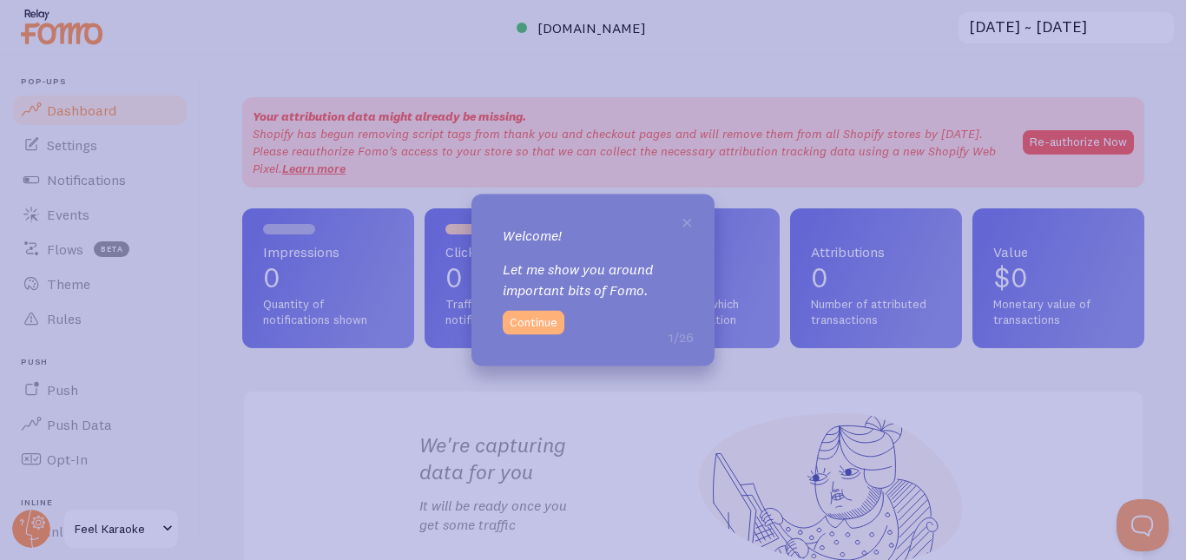
click at [522, 333] on button "Continue" at bounding box center [534, 323] width 62 height 24
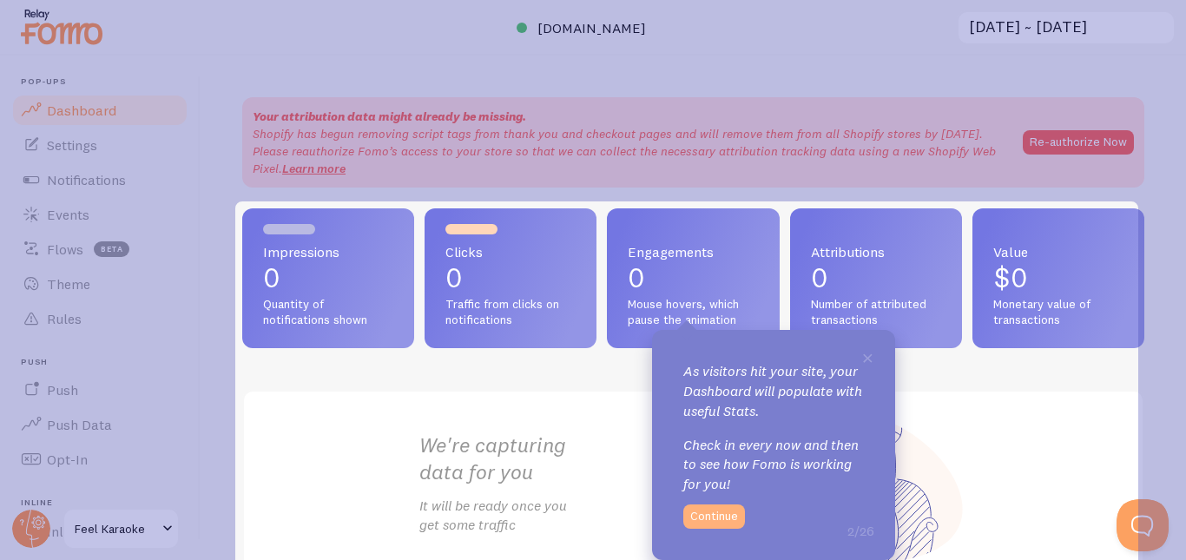
click at [713, 517] on button "Continue" at bounding box center [715, 517] width 62 height 24
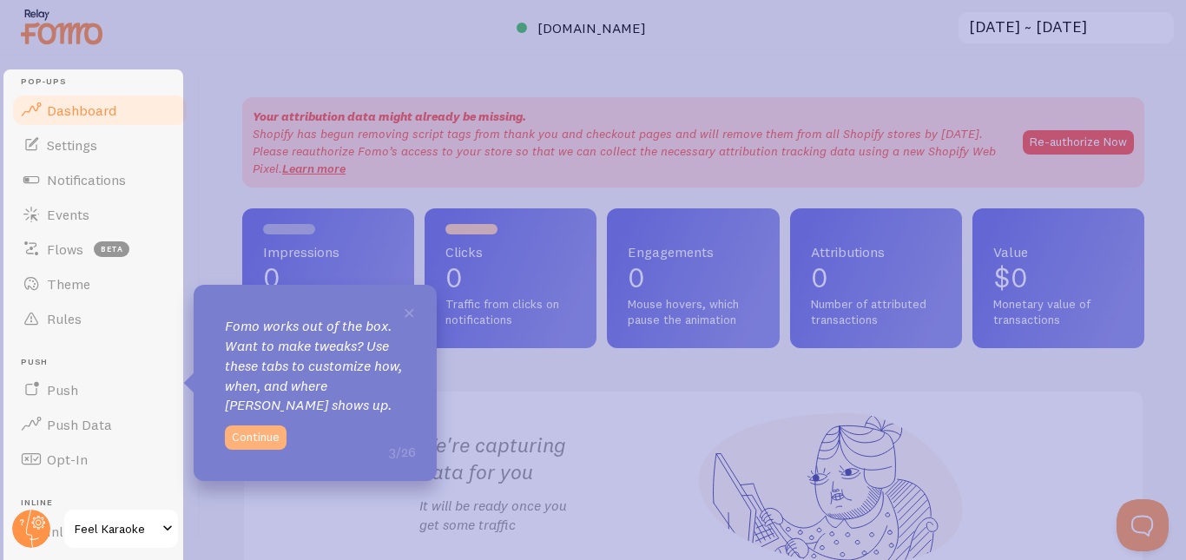
click at [263, 433] on button "Continue" at bounding box center [256, 438] width 62 height 24
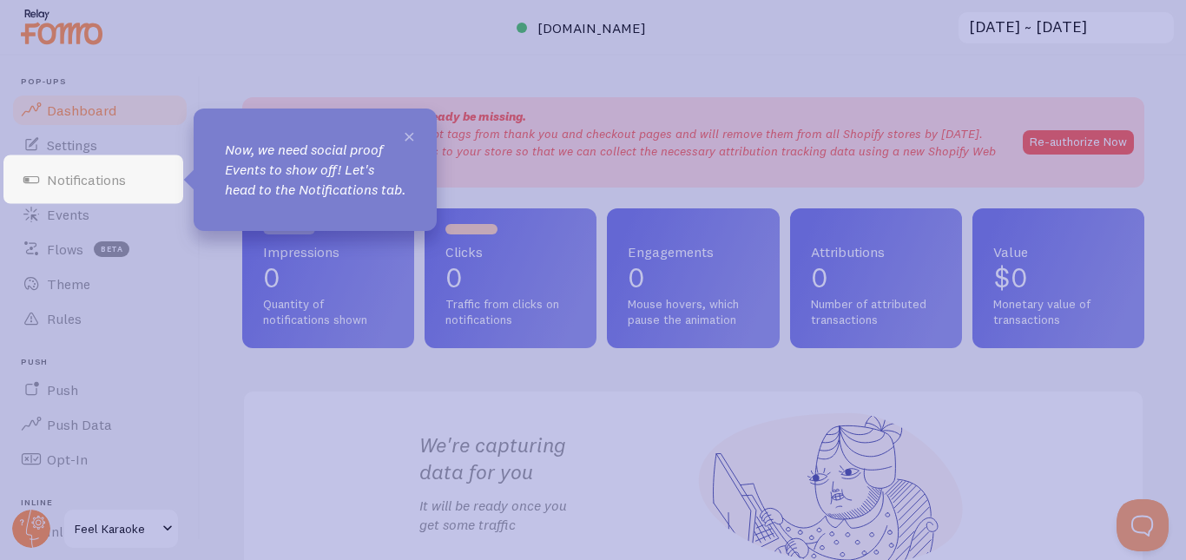
click at [406, 131] on span "×" at bounding box center [409, 135] width 13 height 26
click at [89, 171] on span "Notifications" at bounding box center [86, 179] width 79 height 17
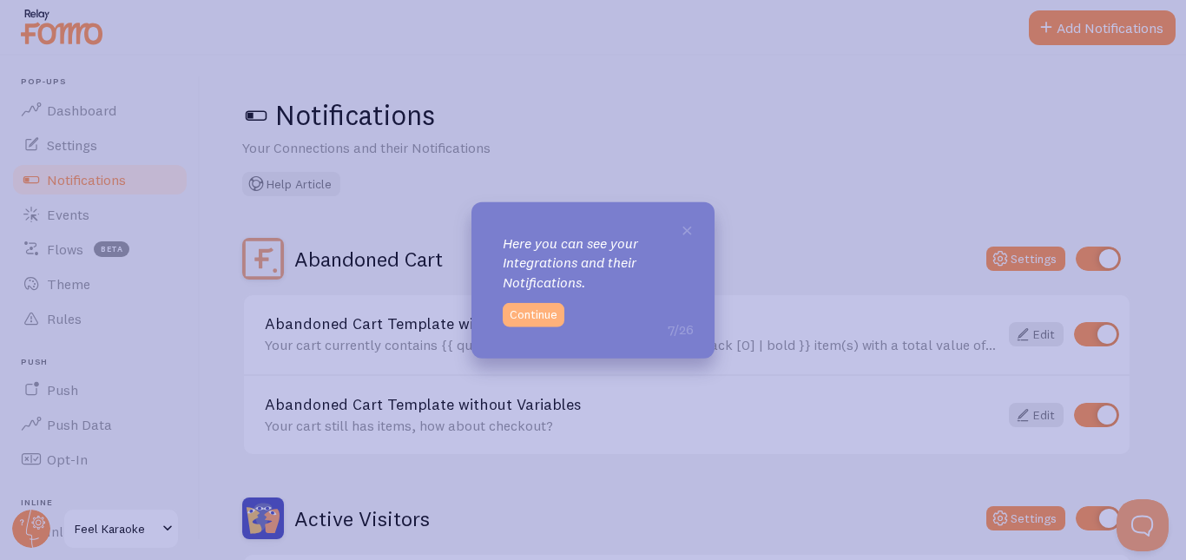
click at [547, 310] on button "Continue" at bounding box center [534, 315] width 62 height 24
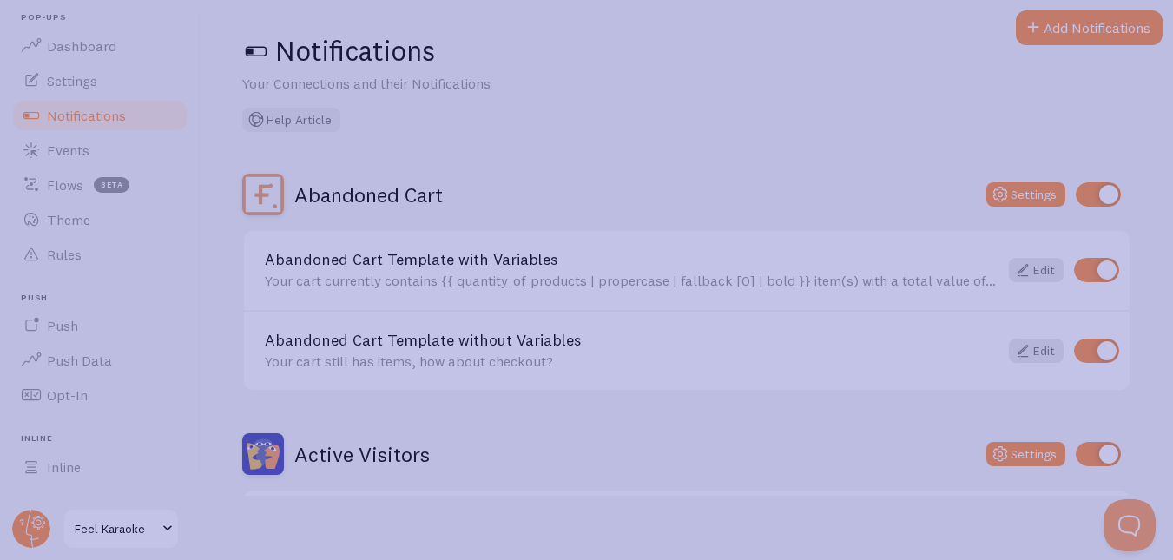
scroll to position [68, 0]
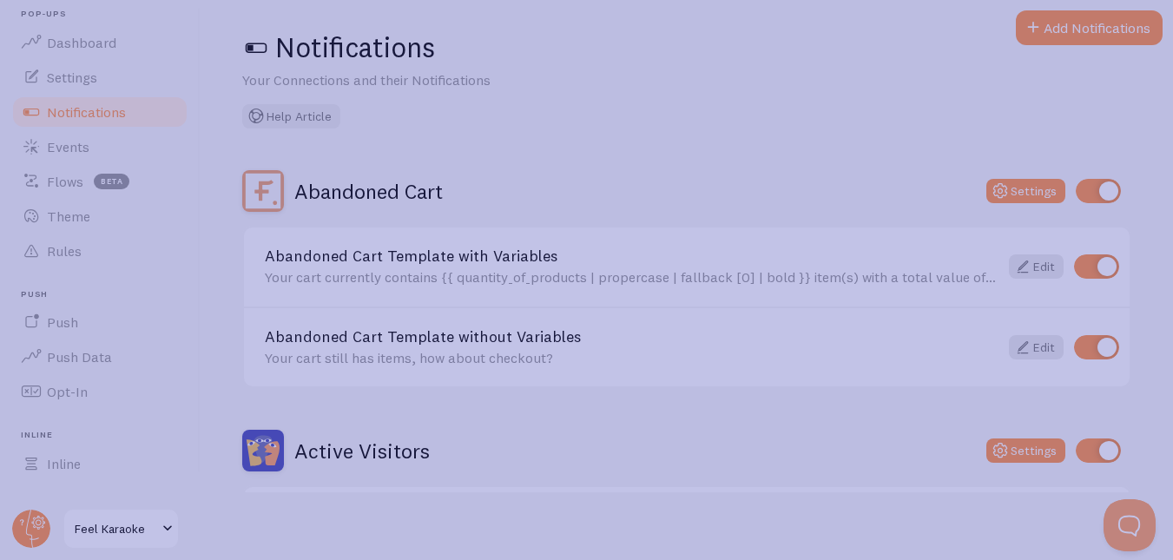
click at [646, 211] on icon at bounding box center [593, 312] width 1186 height 625
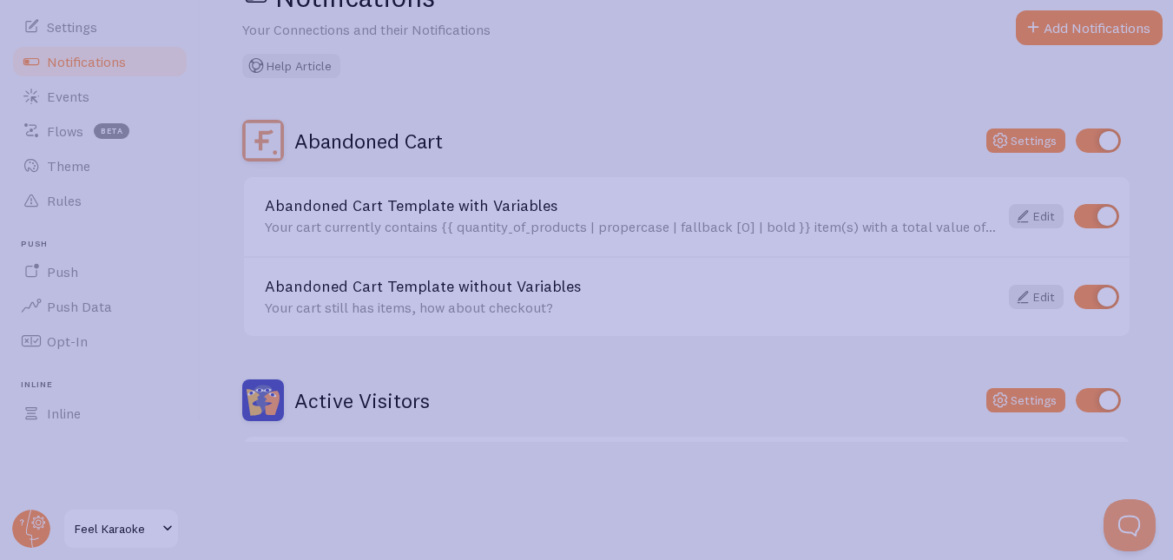
scroll to position [0, 0]
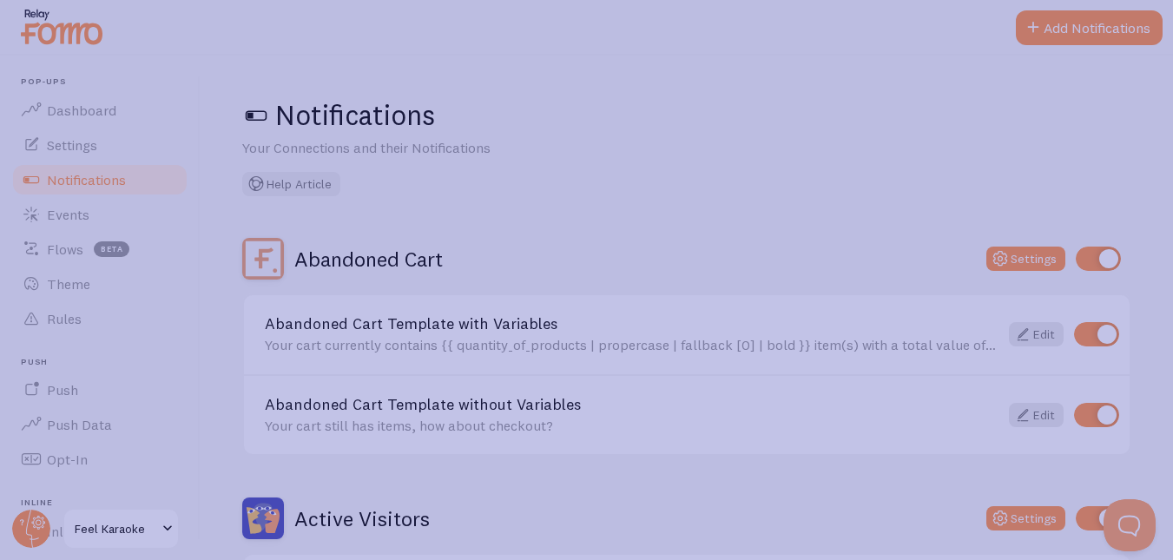
click at [575, 272] on icon at bounding box center [593, 346] width 1186 height 693
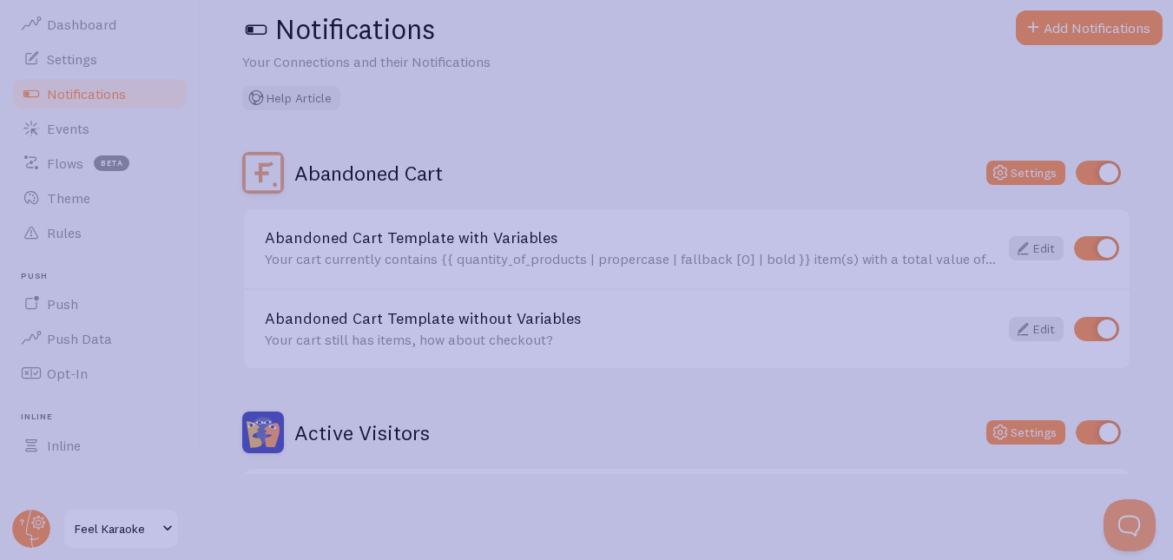
scroll to position [118, 0]
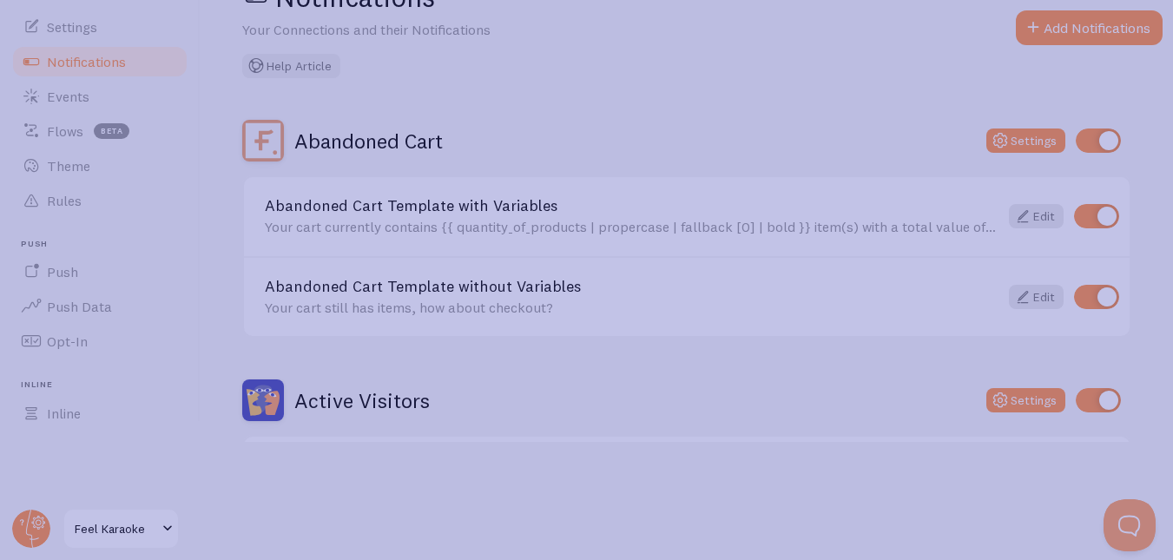
click at [442, 321] on icon at bounding box center [593, 287] width 1186 height 575
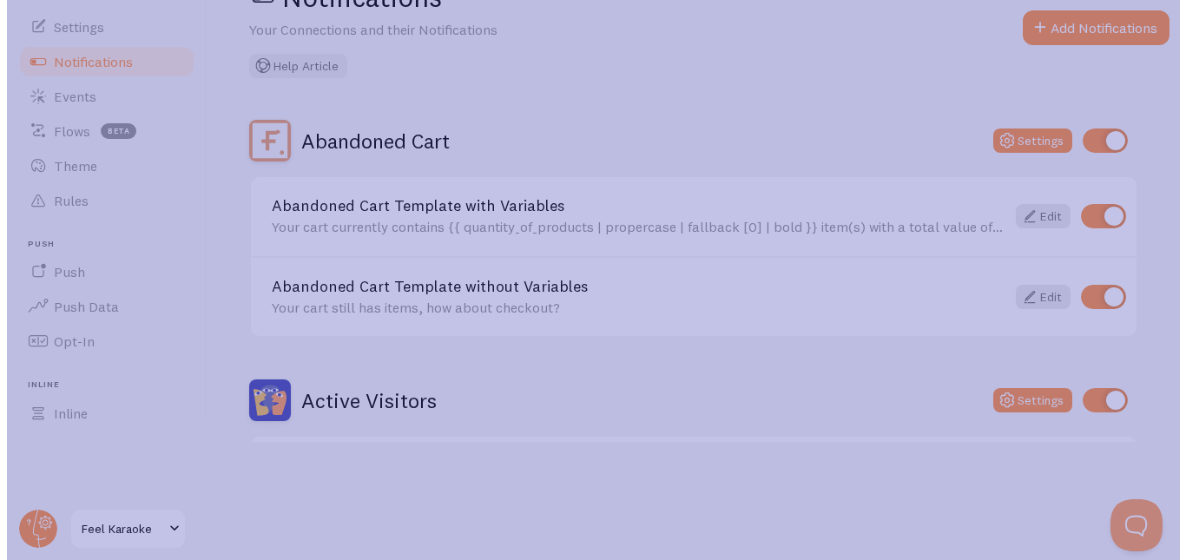
scroll to position [0, 0]
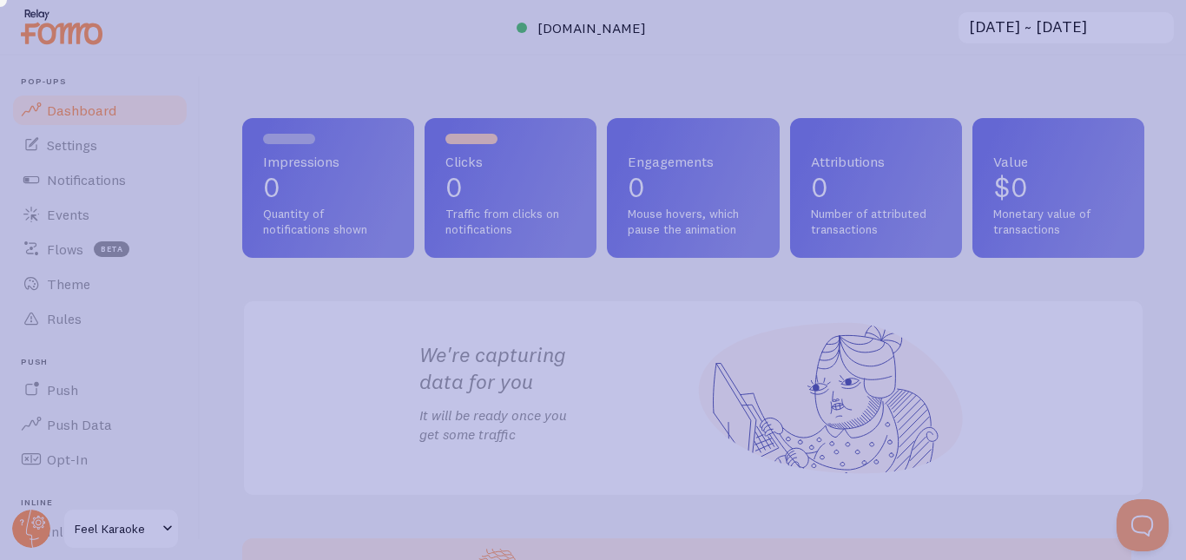
click at [118, 536] on icon at bounding box center [589, 276] width 1193 height 567
click at [380, 326] on icon at bounding box center [589, 276] width 1193 height 567
click at [83, 123] on icon at bounding box center [589, 276] width 1193 height 567
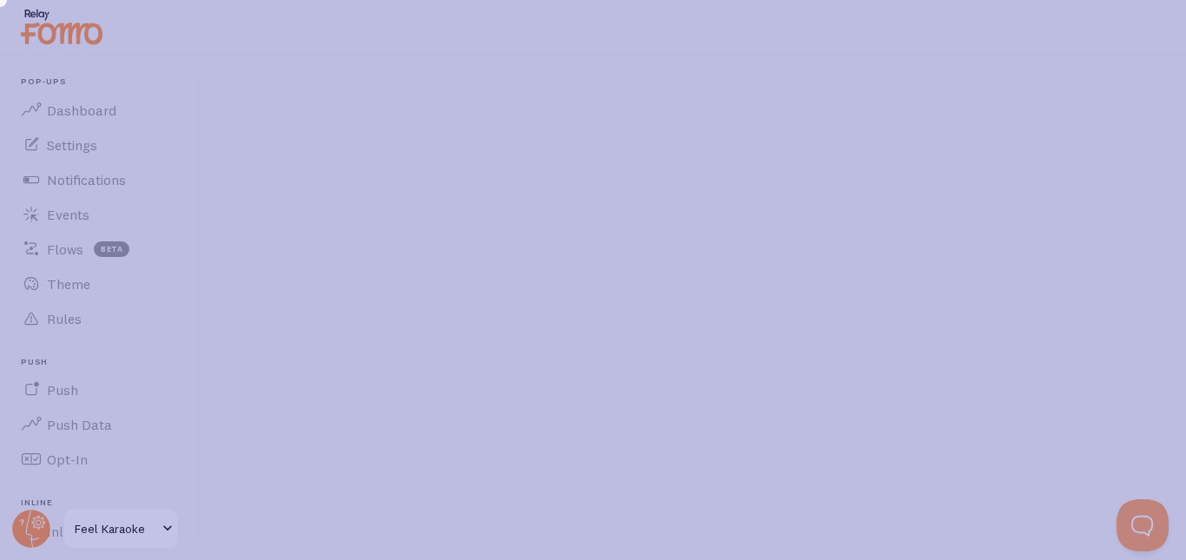
click at [161, 529] on icon at bounding box center [589, 276] width 1193 height 567
click at [850, 135] on icon at bounding box center [589, 276] width 1193 height 567
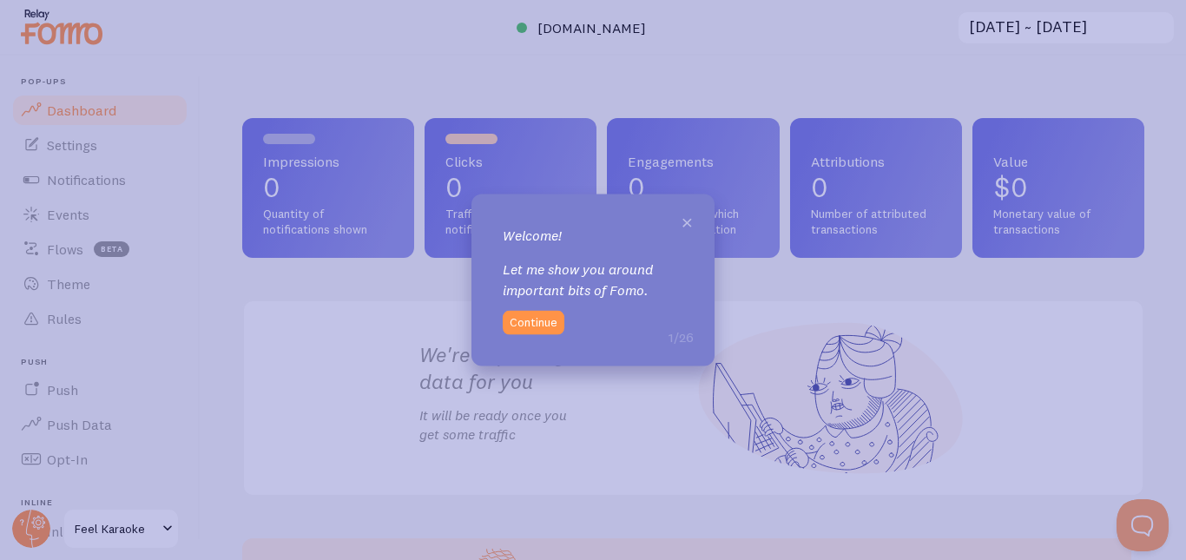
click at [688, 223] on span "×" at bounding box center [687, 221] width 13 height 26
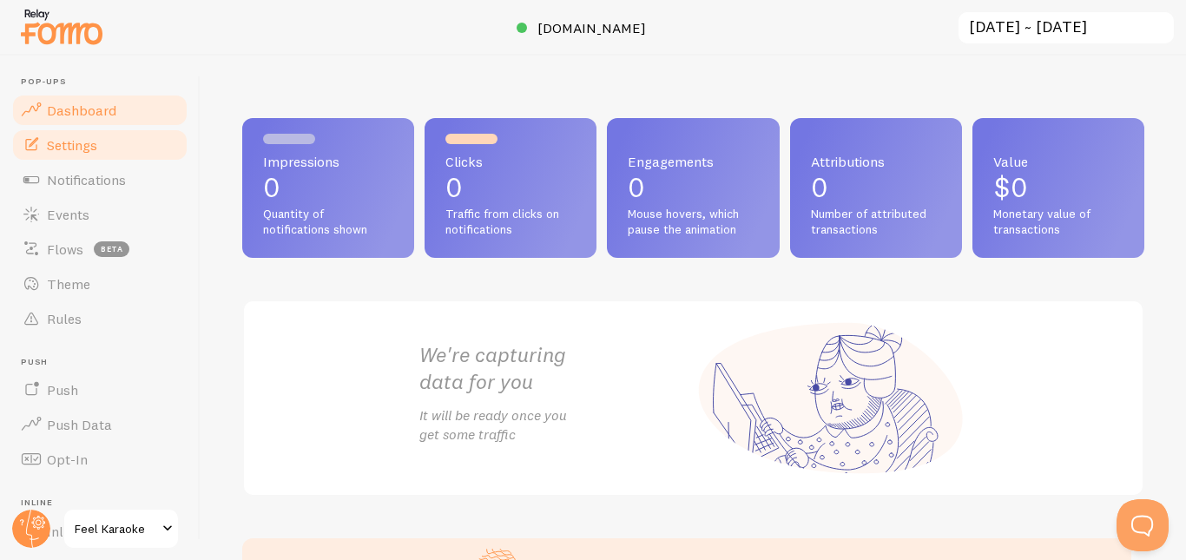
click at [73, 149] on span "Settings" at bounding box center [72, 144] width 50 height 17
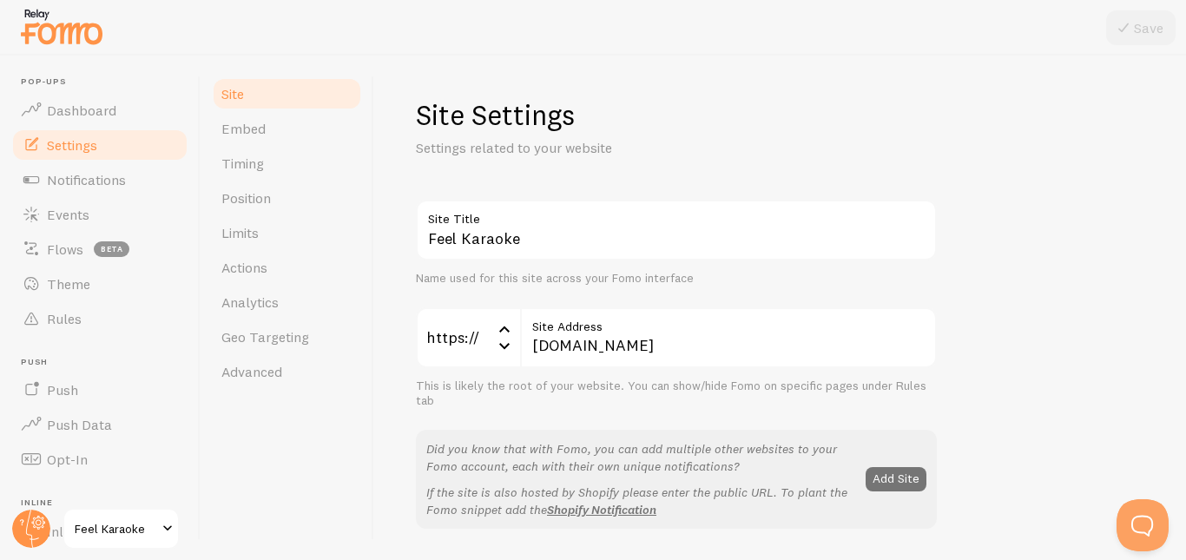
click at [792, 146] on p "Settings related to your website" at bounding box center [624, 148] width 417 height 20
click at [256, 122] on span "Embed" at bounding box center [243, 128] width 44 height 17
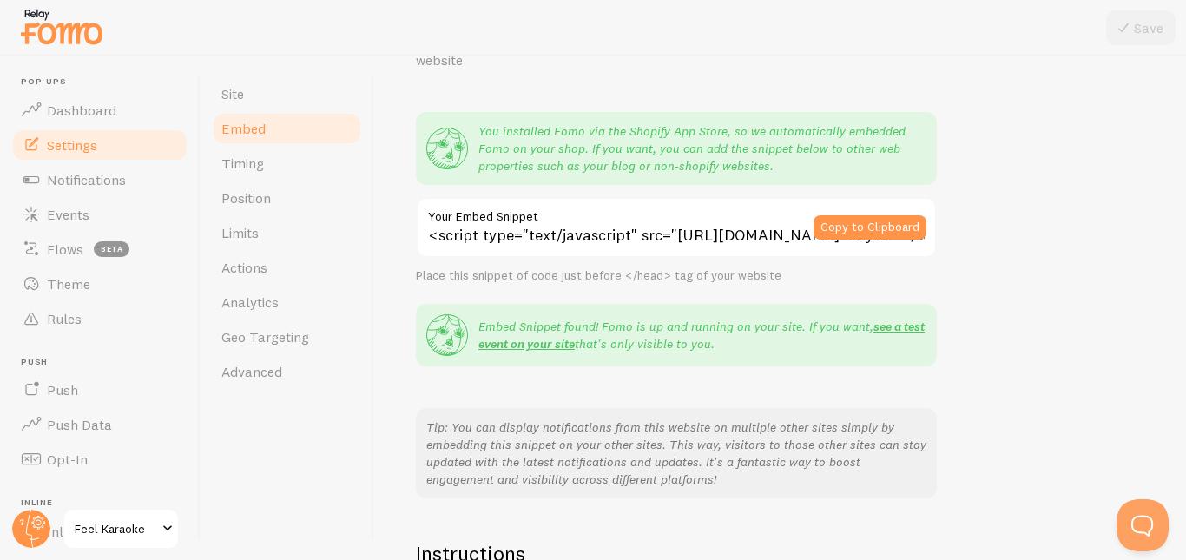
scroll to position [113, 0]
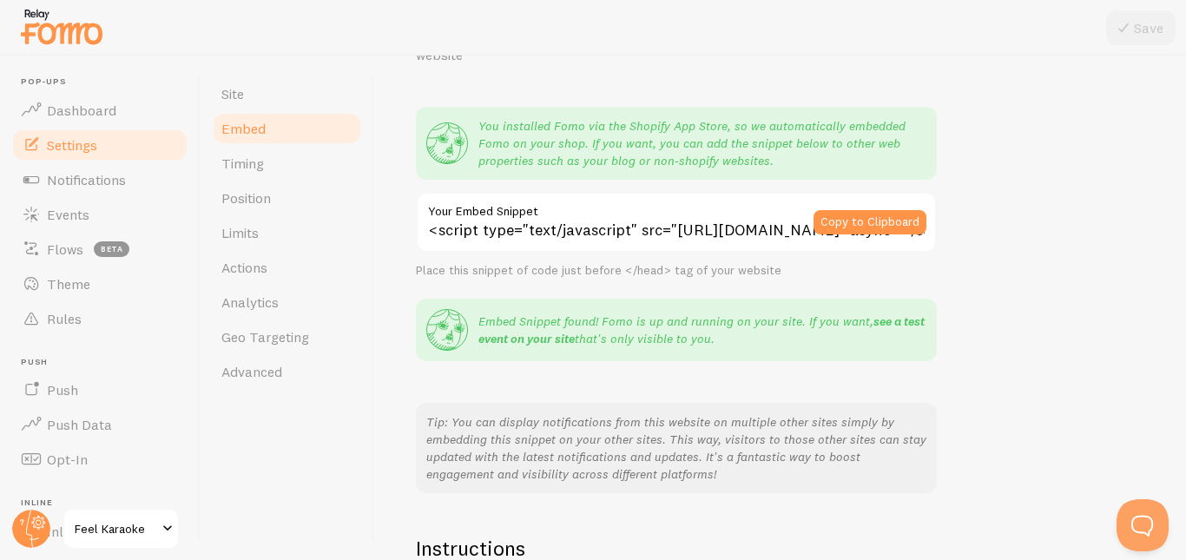
click at [890, 324] on link "see a test event on your site" at bounding box center [702, 330] width 446 height 33
click at [583, 382] on div "You installed Fomo via the Shopify App Store, so we automatically embedded Fomo…" at bounding box center [676, 300] width 521 height 387
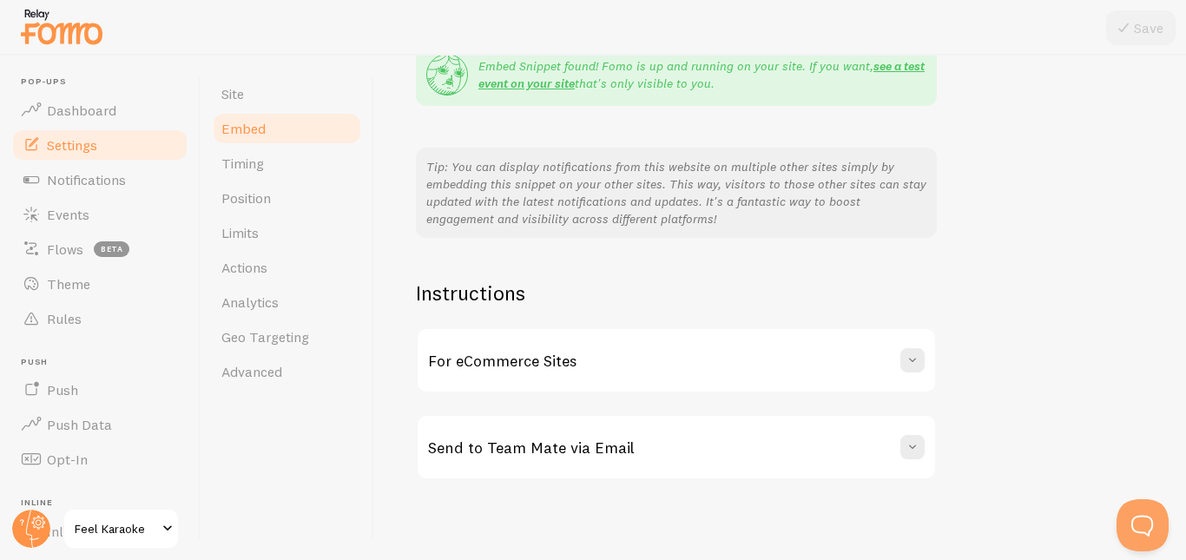
scroll to position [372, 0]
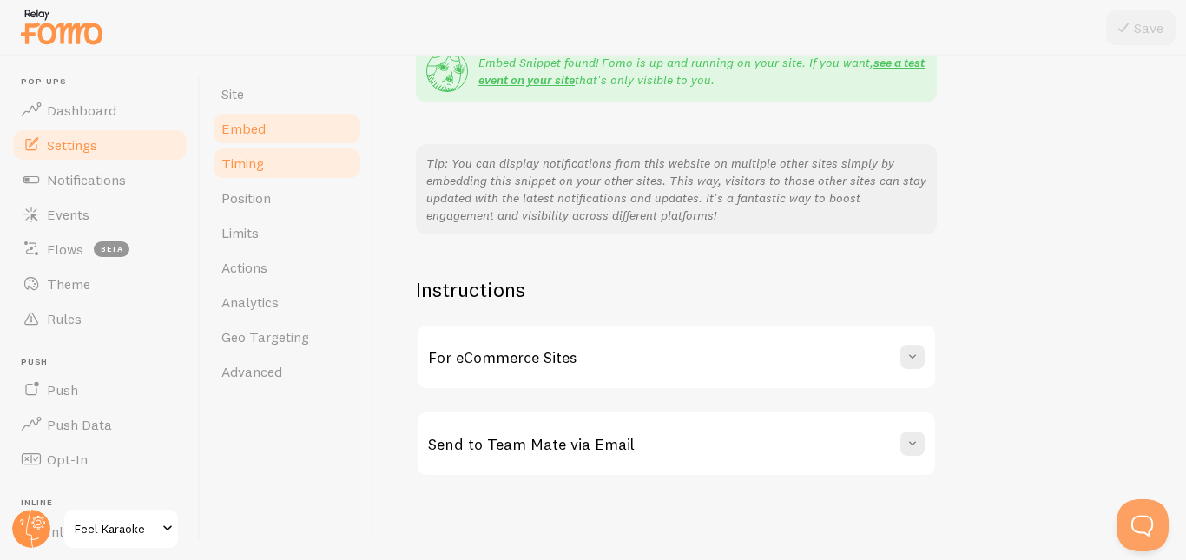
click at [247, 161] on span "Timing" at bounding box center [242, 163] width 43 height 17
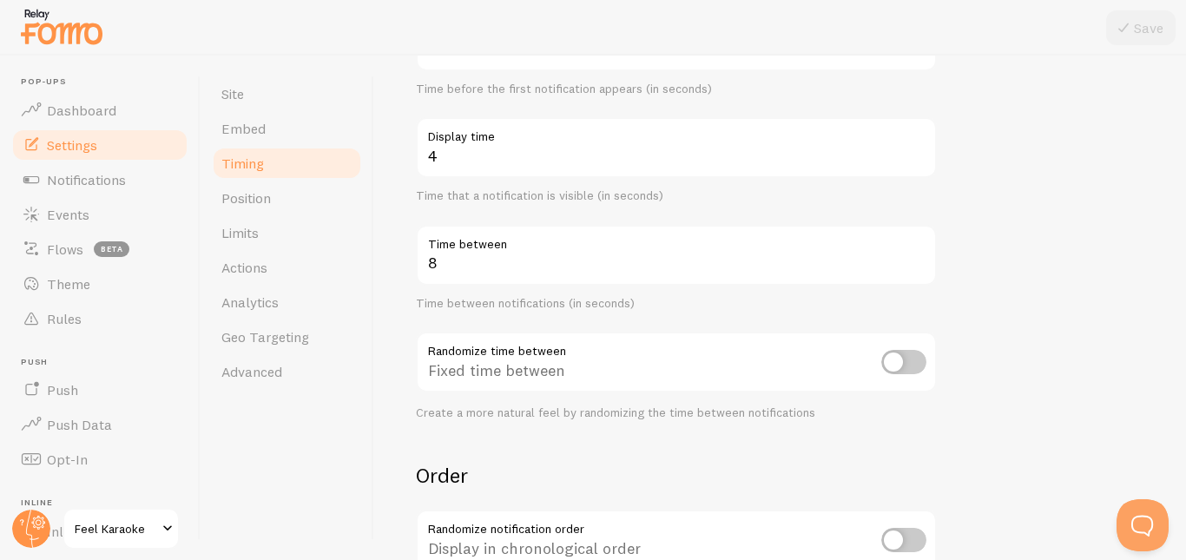
scroll to position [234, 0]
click at [592, 306] on div "Time between notifications (in seconds)" at bounding box center [676, 308] width 521 height 16
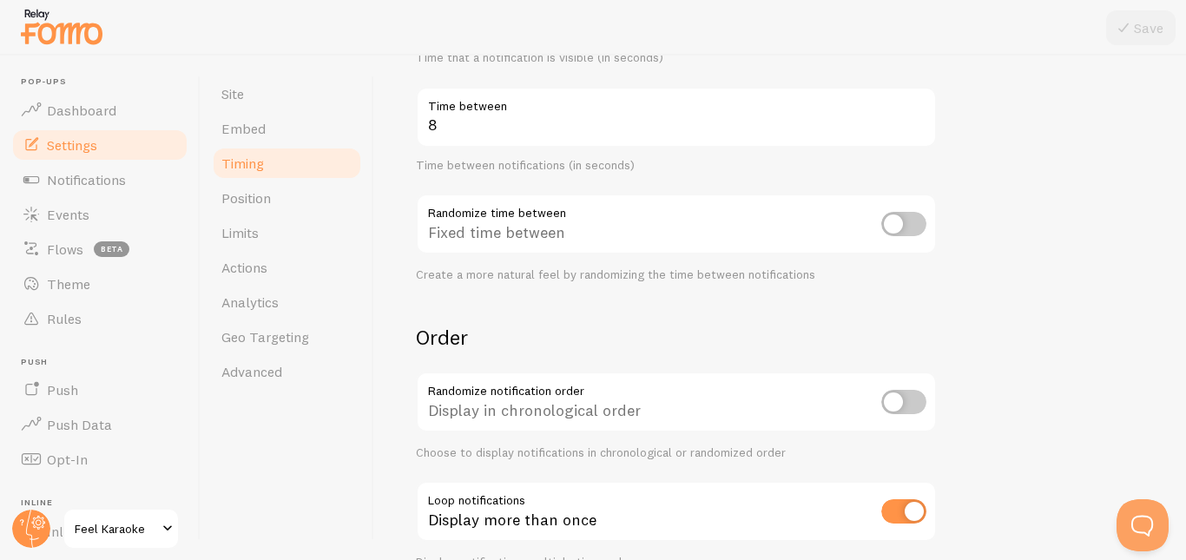
scroll to position [468, 0]
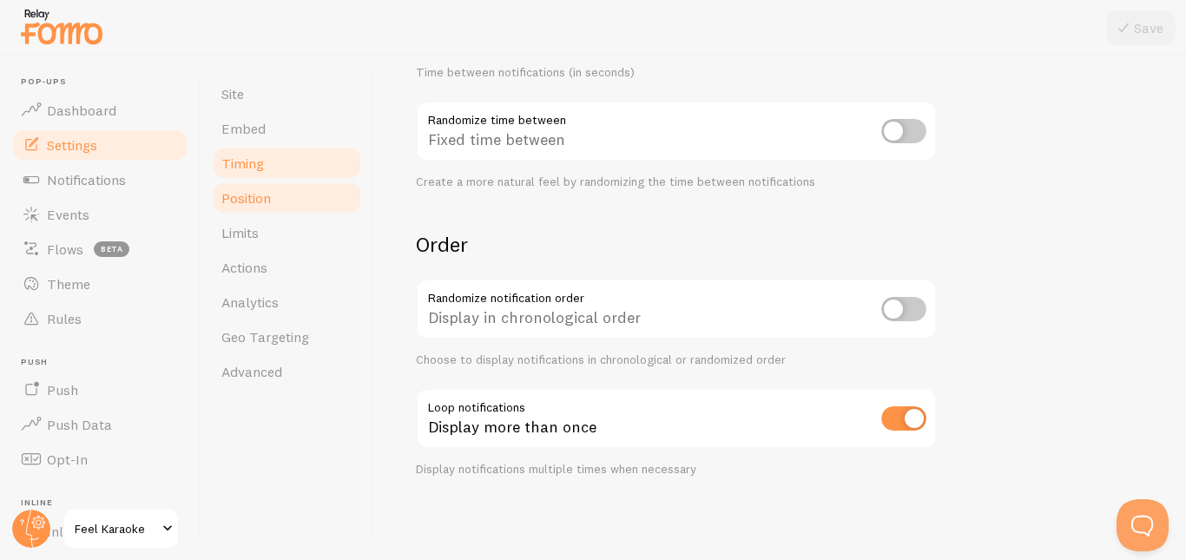
click at [259, 201] on span "Position" at bounding box center [246, 197] width 50 height 17
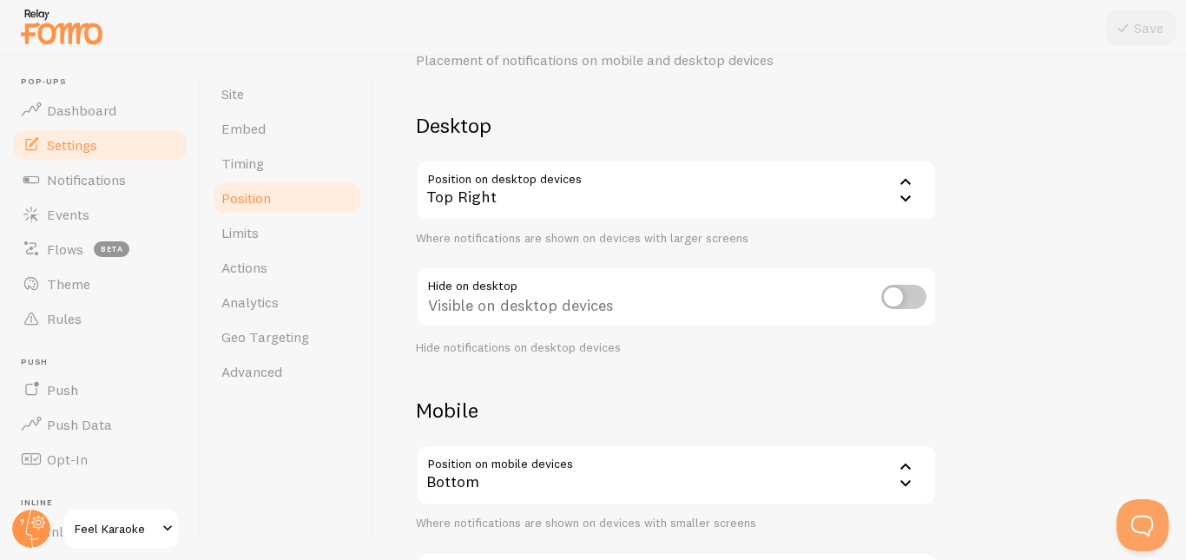
scroll to position [96, 0]
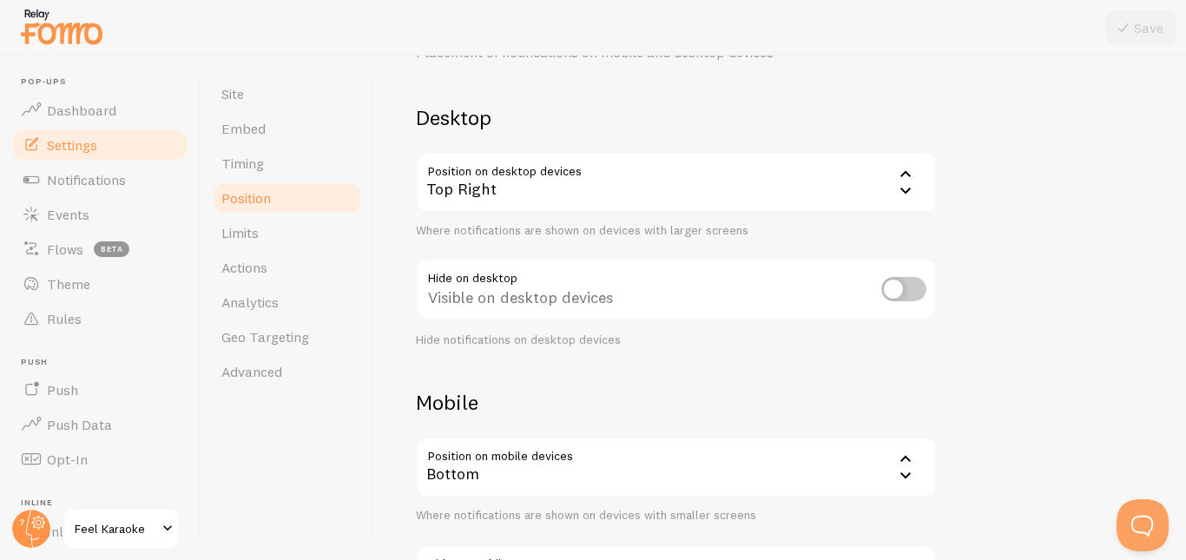
click at [711, 183] on div "Top Right" at bounding box center [676, 182] width 521 height 61
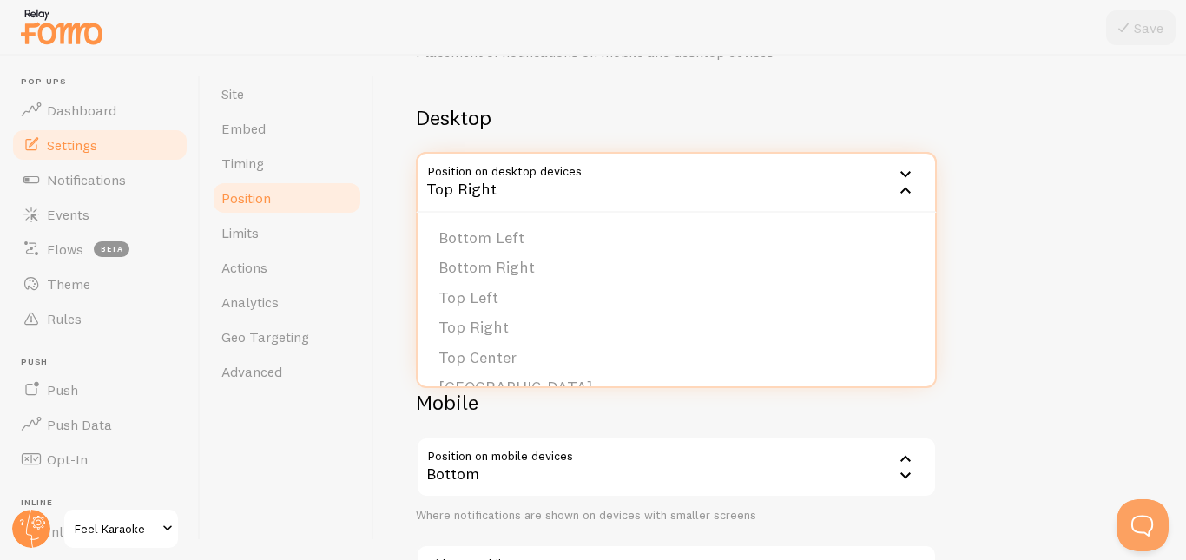
click at [815, 102] on div "Devices & Position Placement of notifications on mobile and desktop devices Des…" at bounding box center [780, 317] width 729 height 631
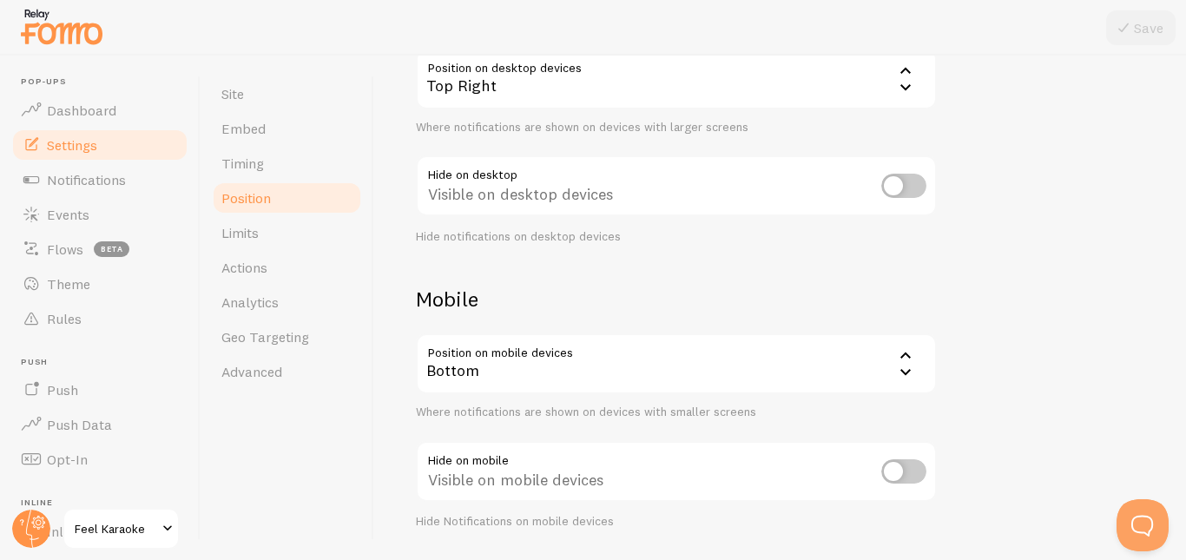
scroll to position [252, 0]
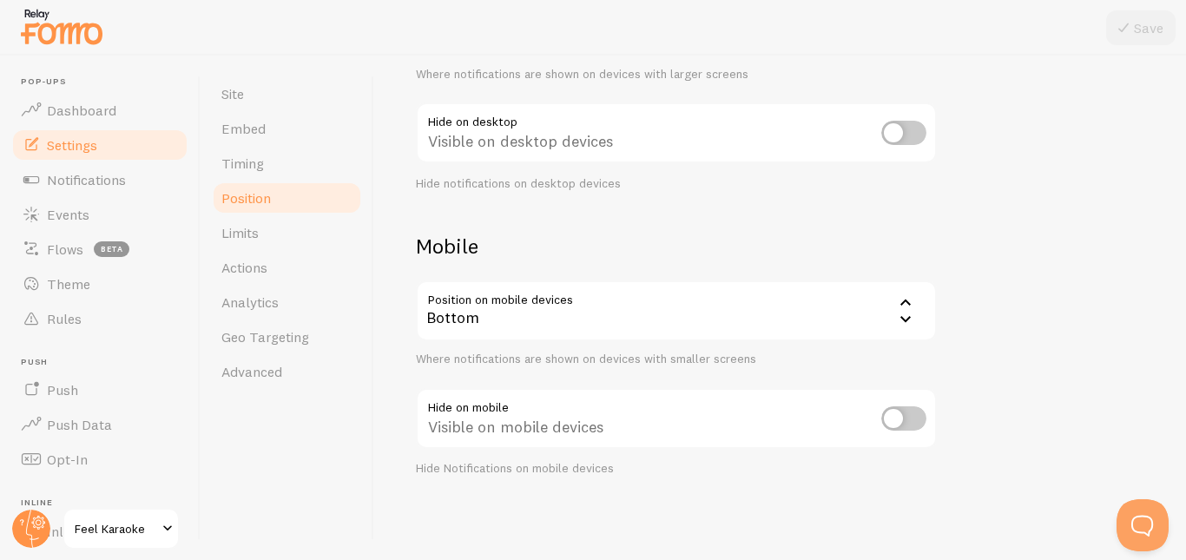
click at [909, 418] on input "checkbox" at bounding box center [904, 418] width 45 height 24
click at [901, 420] on input "checkbox" at bounding box center [904, 418] width 45 height 24
checkbox input "false"
click at [1034, 307] on div "Devices & Position Placement of notifications on mobile and desktop devices Des…" at bounding box center [780, 160] width 729 height 631
click at [1014, 354] on div "Devices & Position Placement of notifications on mobile and desktop devices Des…" at bounding box center [780, 160] width 729 height 631
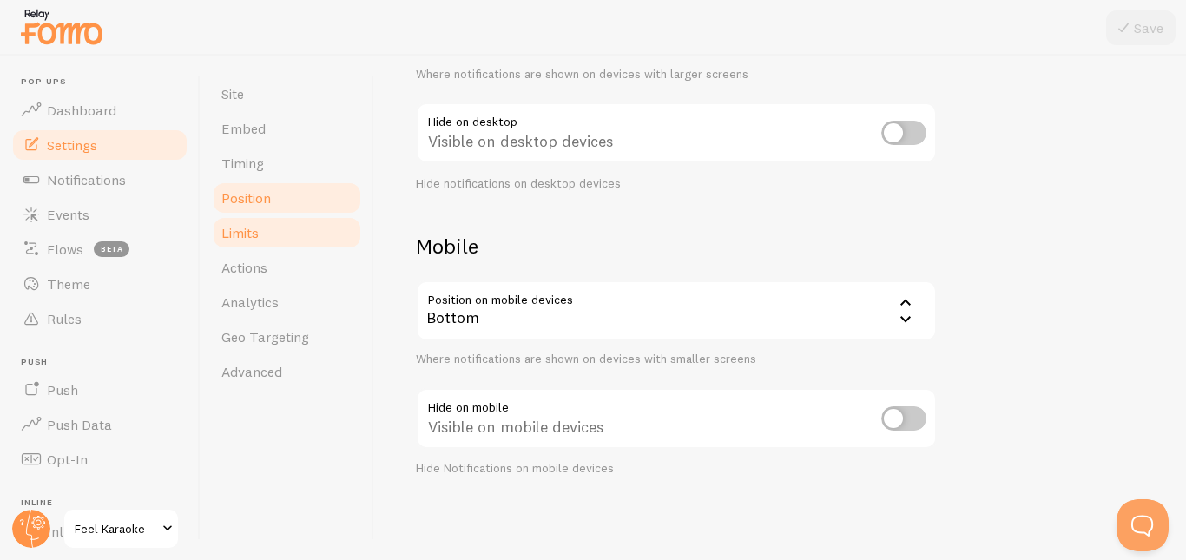
click at [248, 234] on span "Limits" at bounding box center [239, 232] width 37 height 17
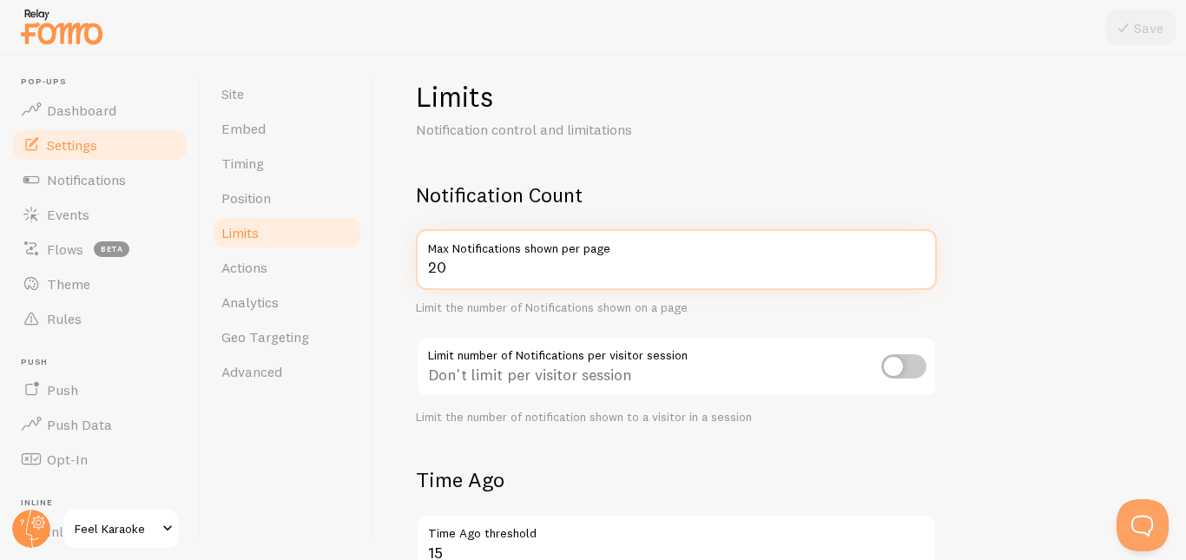
scroll to position [15, 0]
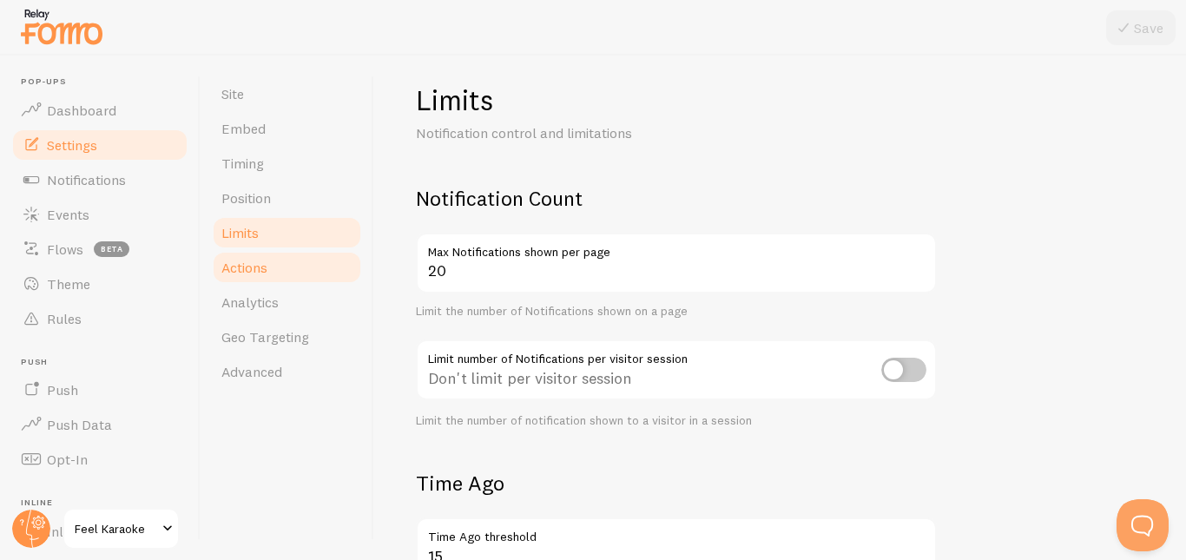
click at [253, 265] on span "Actions" at bounding box center [244, 267] width 46 height 17
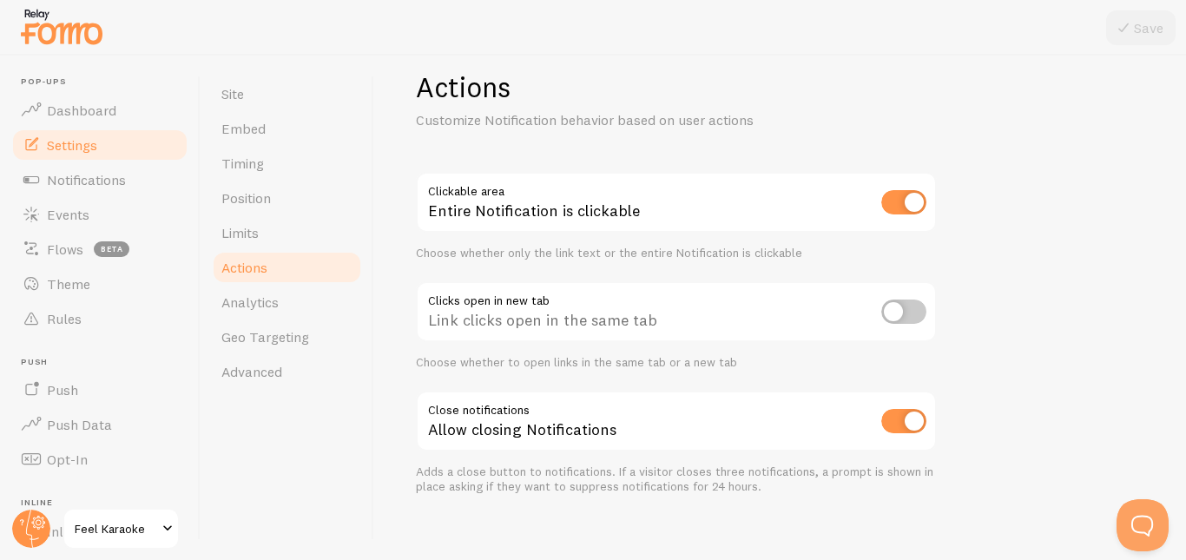
scroll to position [46, 0]
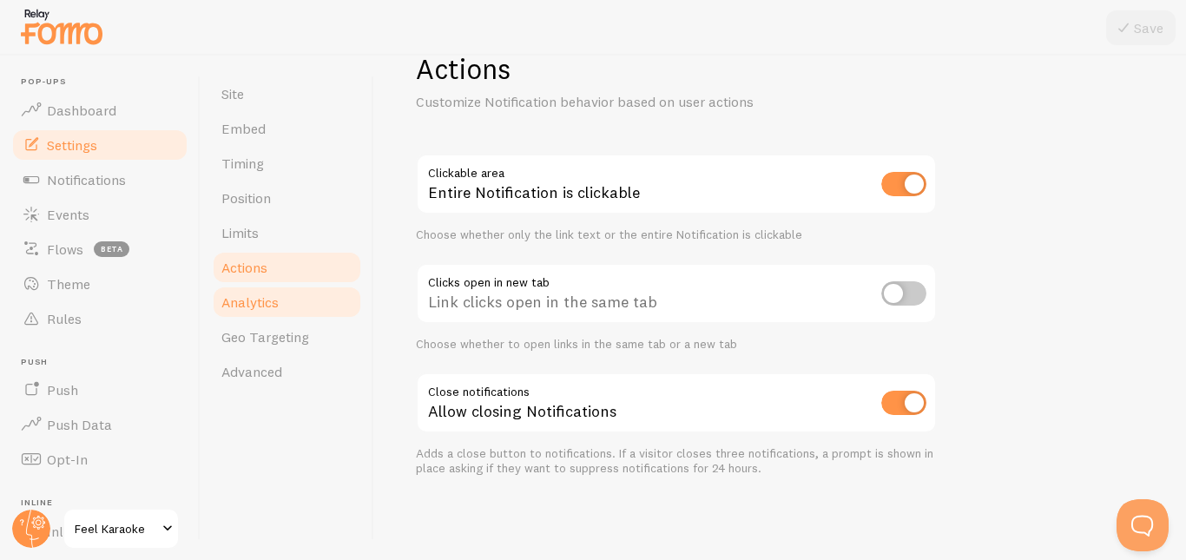
click at [239, 294] on span "Analytics" at bounding box center [249, 302] width 57 height 17
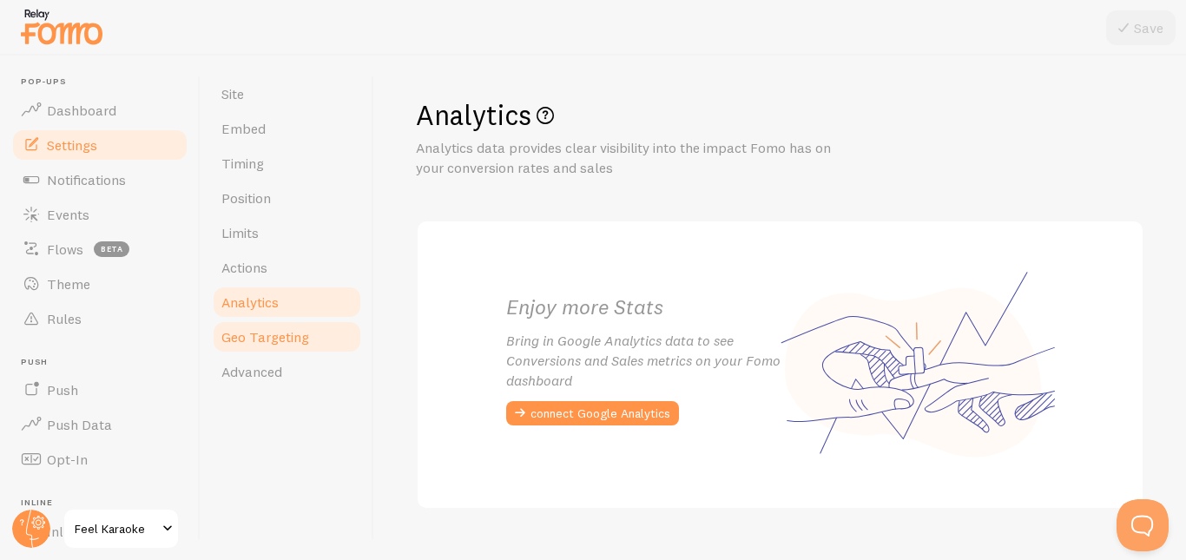
click at [267, 338] on span "Geo Targeting" at bounding box center [265, 336] width 88 height 17
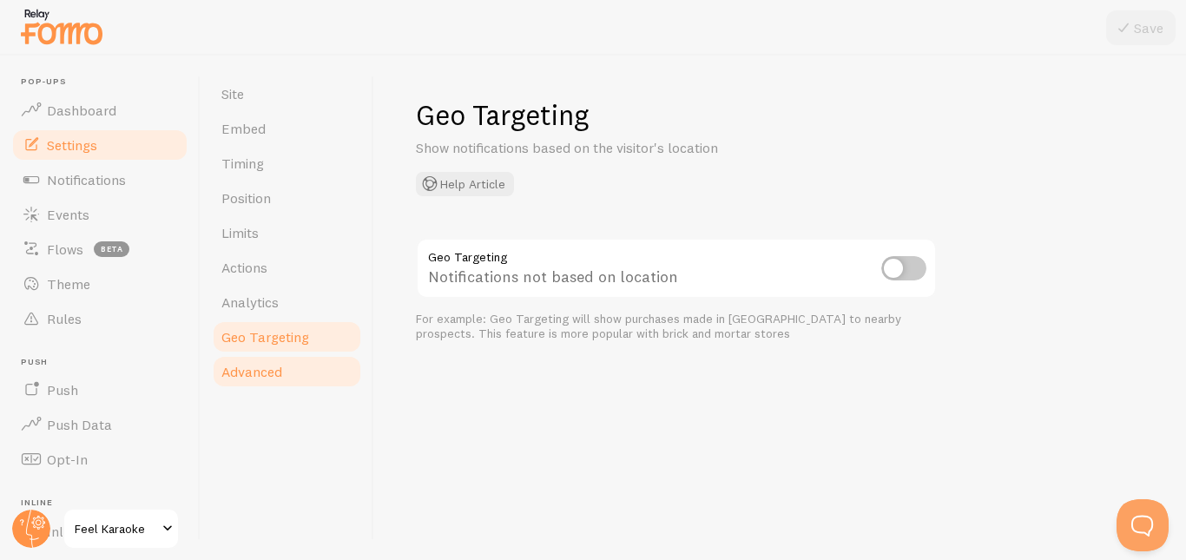
click at [261, 367] on span "Advanced" at bounding box center [251, 371] width 61 height 17
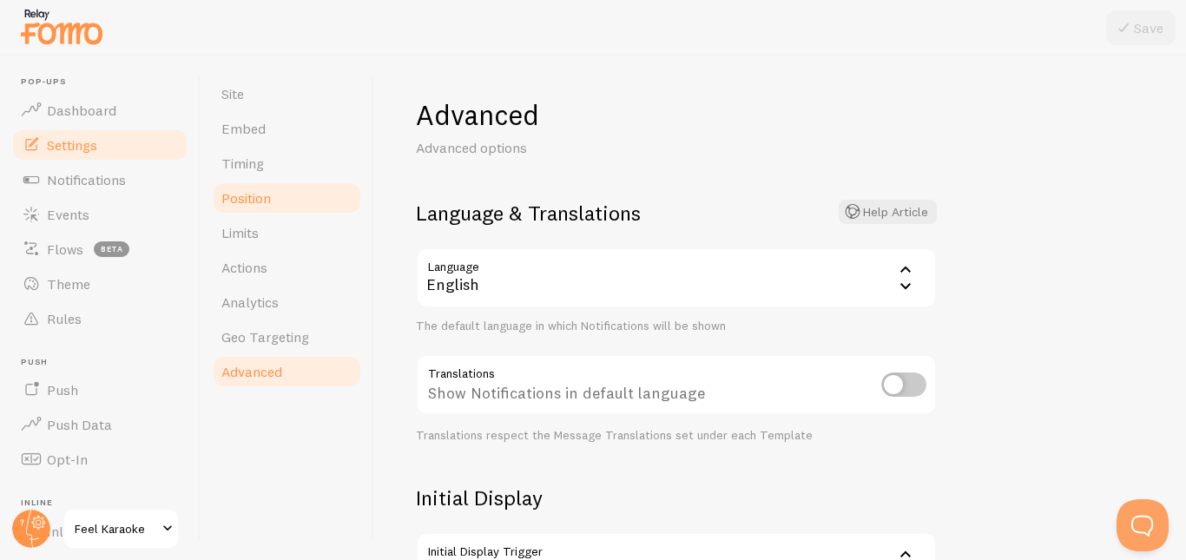
click at [249, 198] on span "Position" at bounding box center [246, 197] width 50 height 17
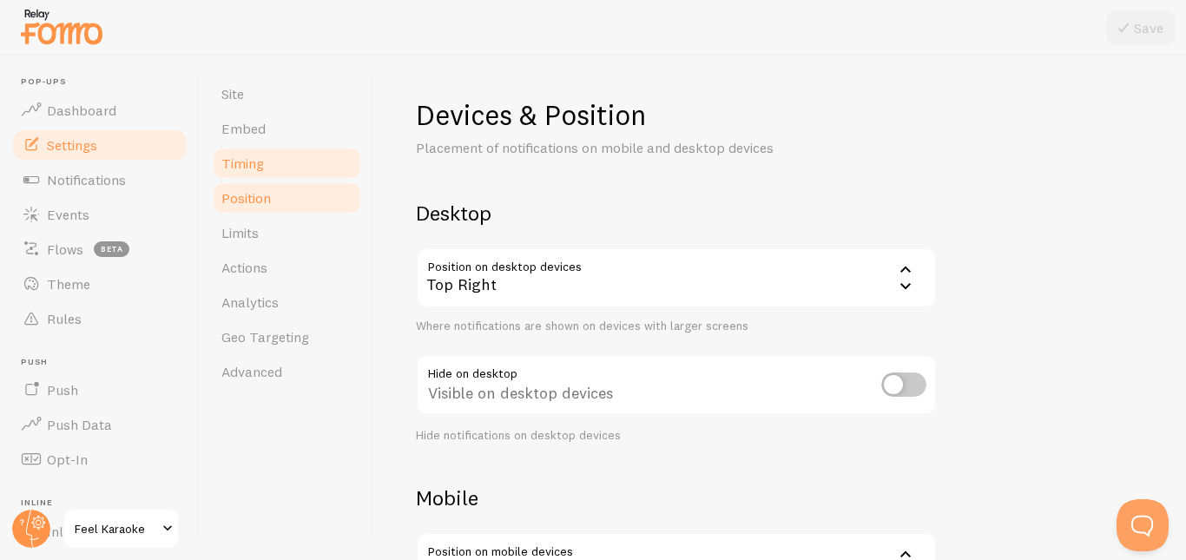
click at [241, 166] on span "Timing" at bounding box center [242, 163] width 43 height 17
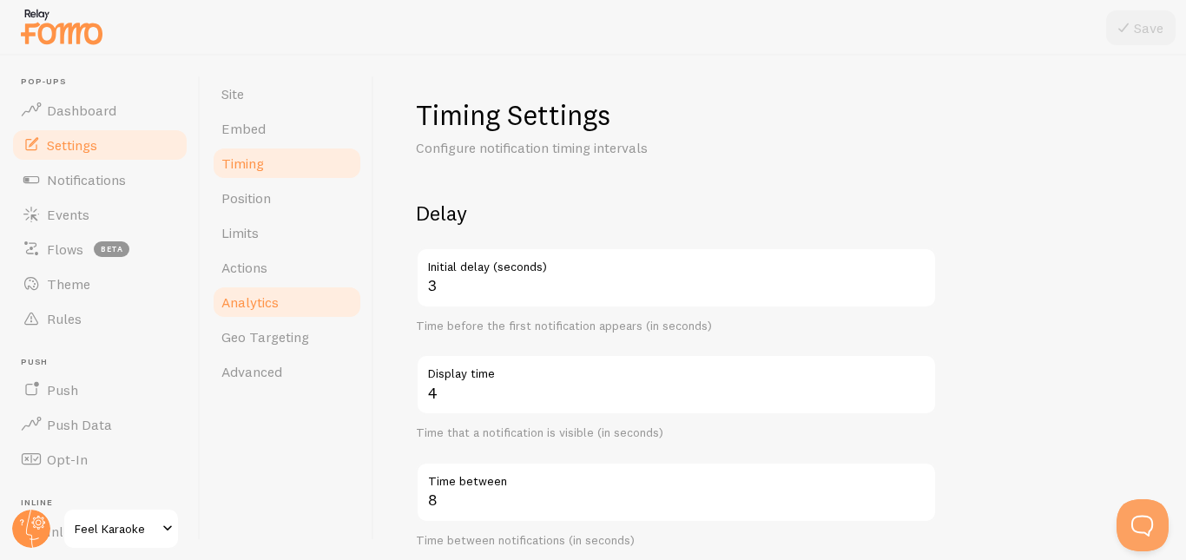
click at [254, 307] on span "Analytics" at bounding box center [249, 302] width 57 height 17
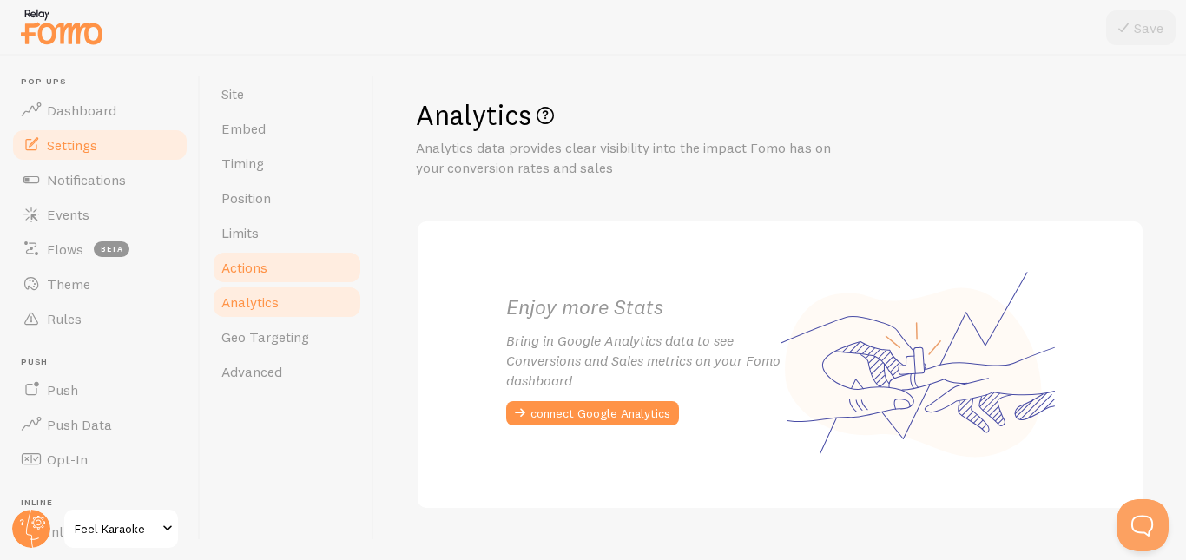
click at [251, 265] on span "Actions" at bounding box center [244, 267] width 46 height 17
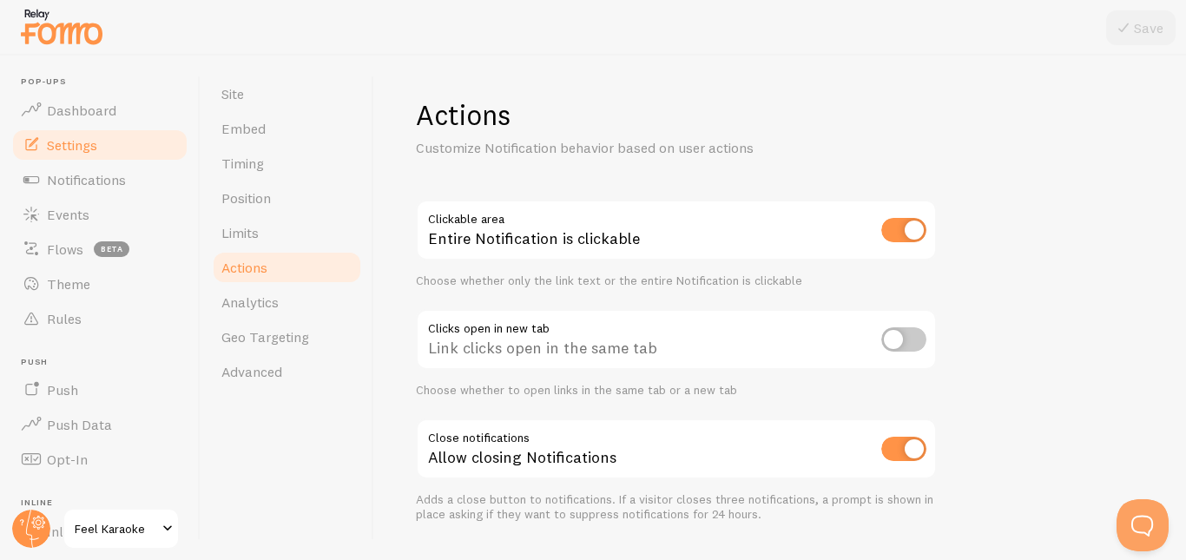
click at [1028, 171] on div "Actions Customize Notification behavior based on user actions Clickable area En…" at bounding box center [780, 308] width 812 height 505
click at [67, 188] on link "Notifications" at bounding box center [99, 179] width 179 height 35
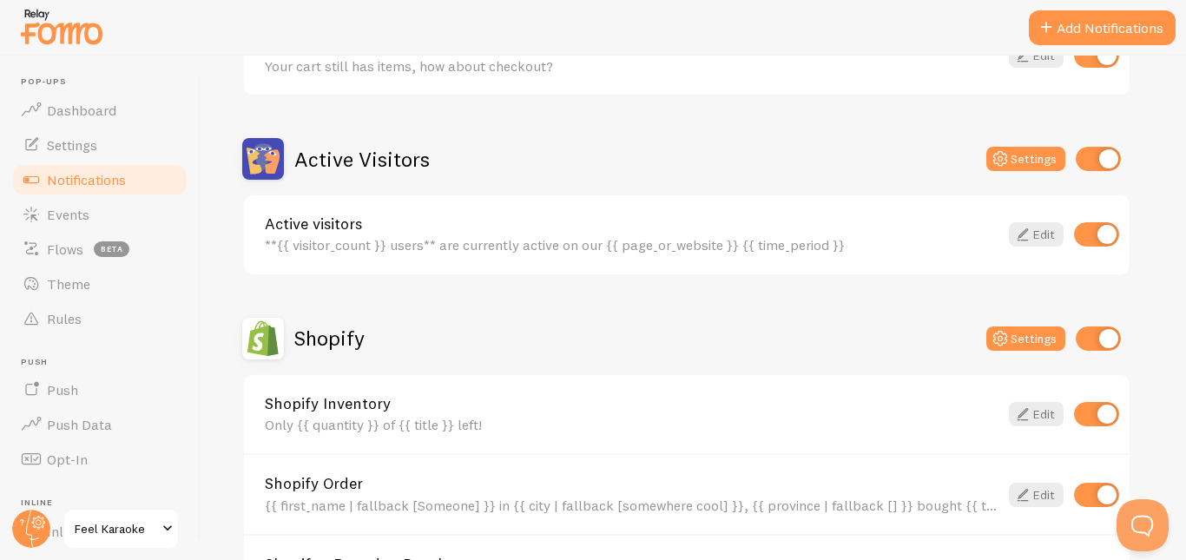
scroll to position [367, 0]
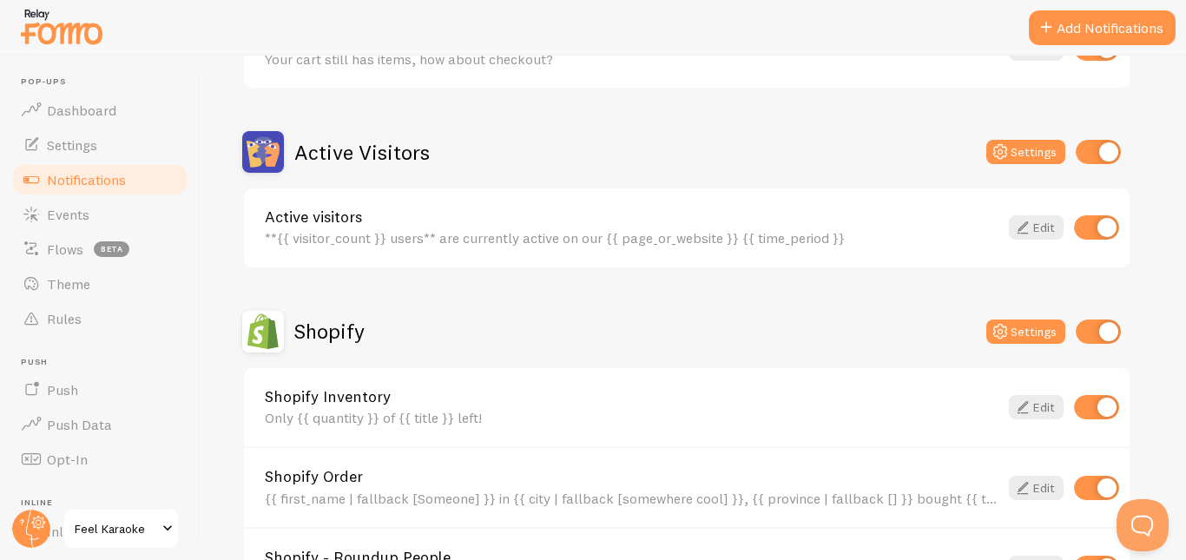
click at [1095, 225] on input "checkbox" at bounding box center [1096, 227] width 45 height 24
checkbox input "false"
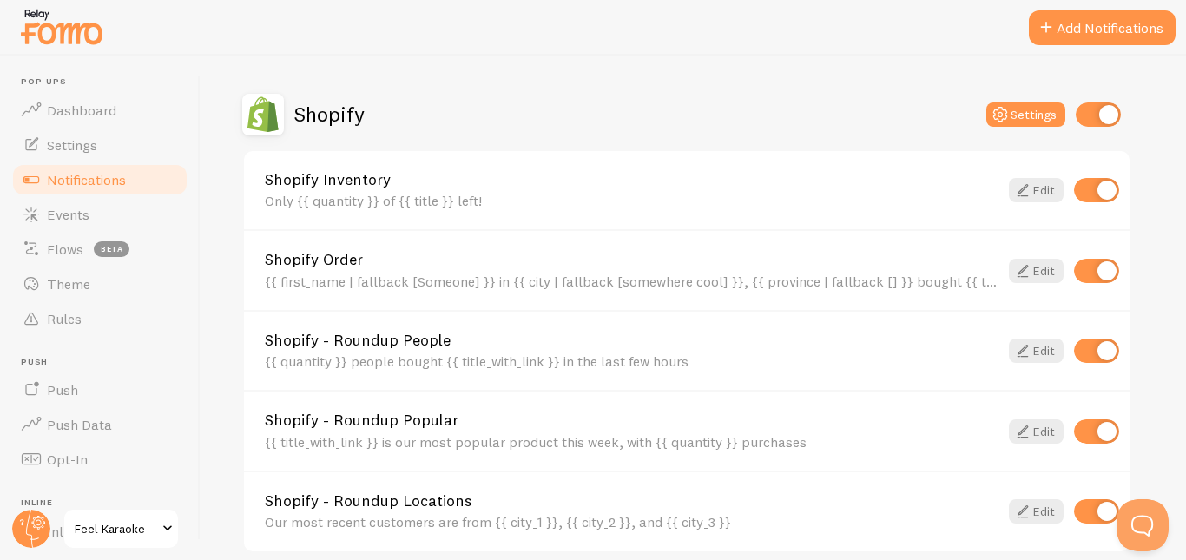
scroll to position [585, 0]
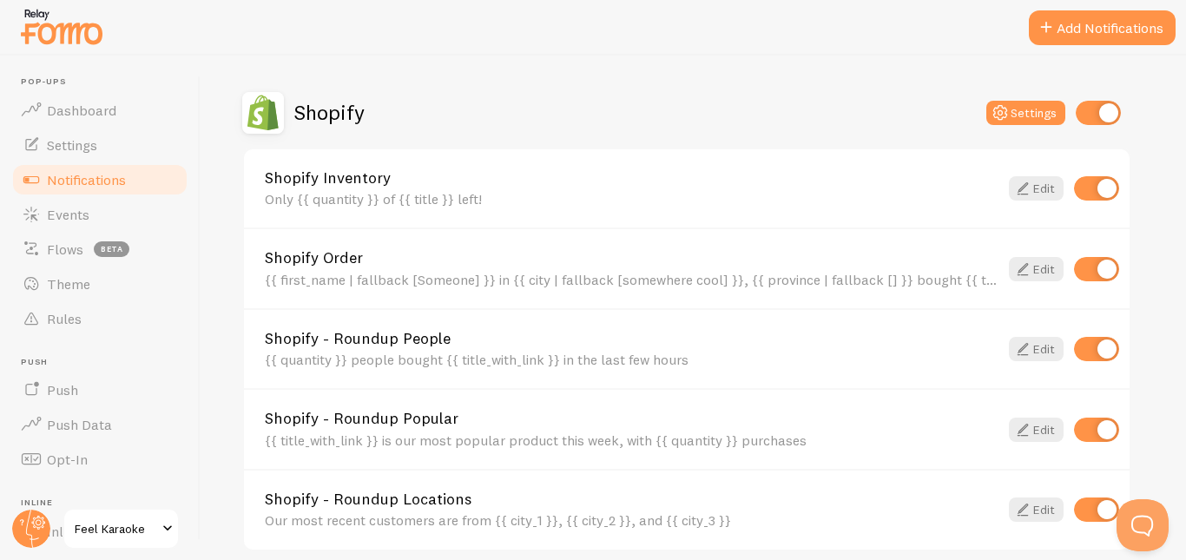
click at [1094, 184] on input "checkbox" at bounding box center [1096, 188] width 45 height 24
checkbox input "false"
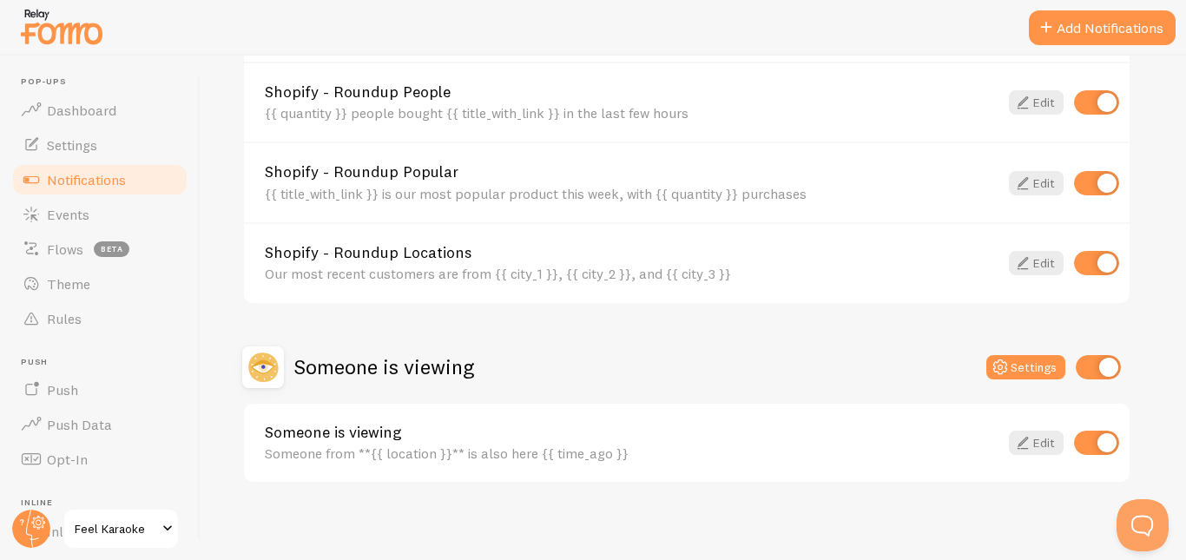
scroll to position [839, 0]
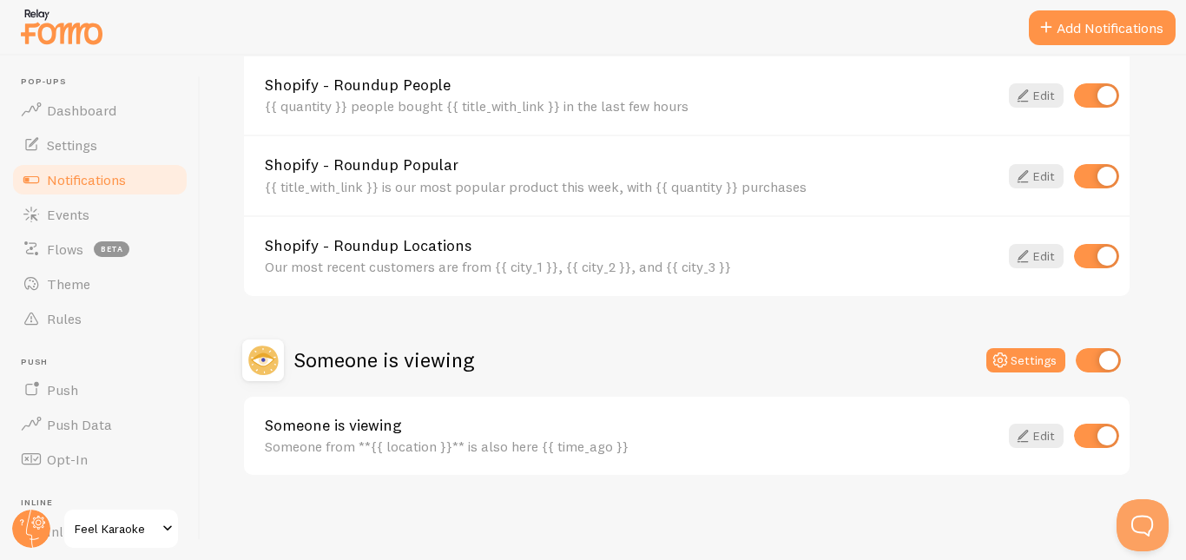
click at [1087, 179] on input "checkbox" at bounding box center [1096, 176] width 45 height 24
checkbox input "false"
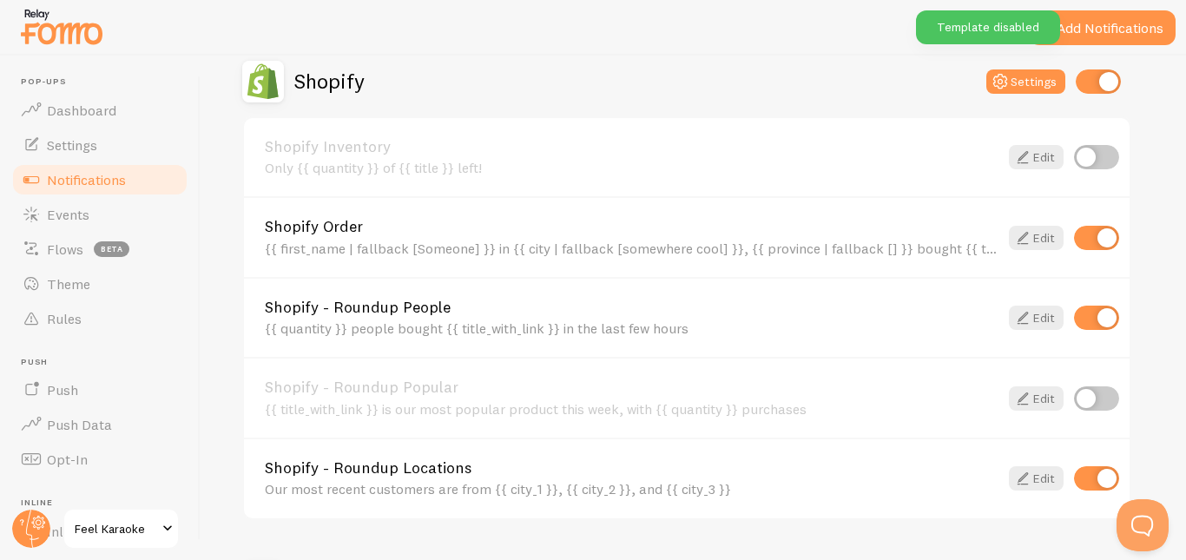
scroll to position [0, 0]
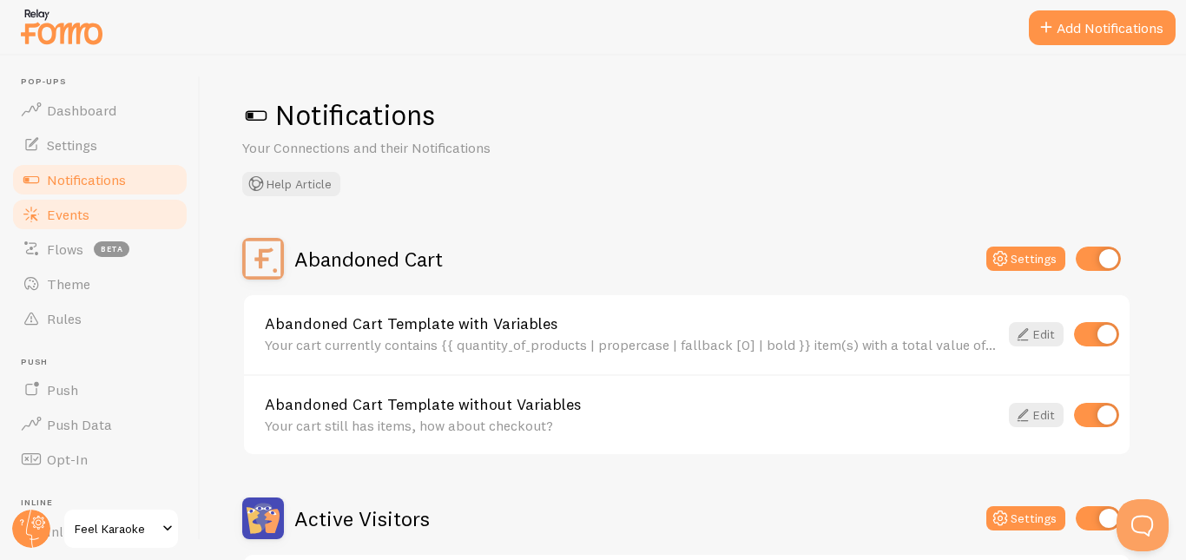
click at [56, 215] on span "Events" at bounding box center [68, 214] width 43 height 17
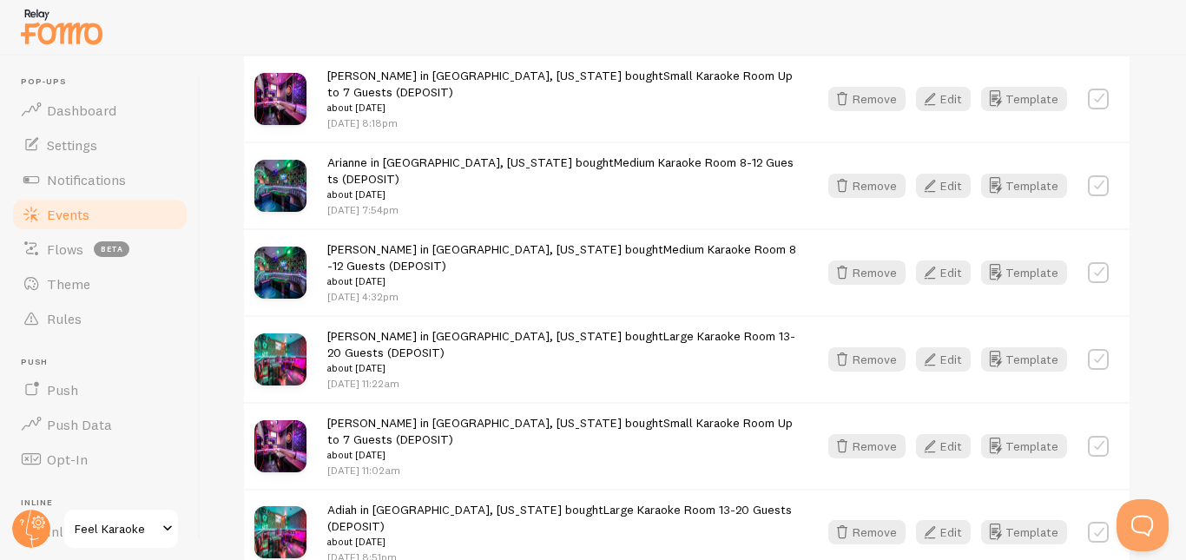
scroll to position [1107, 0]
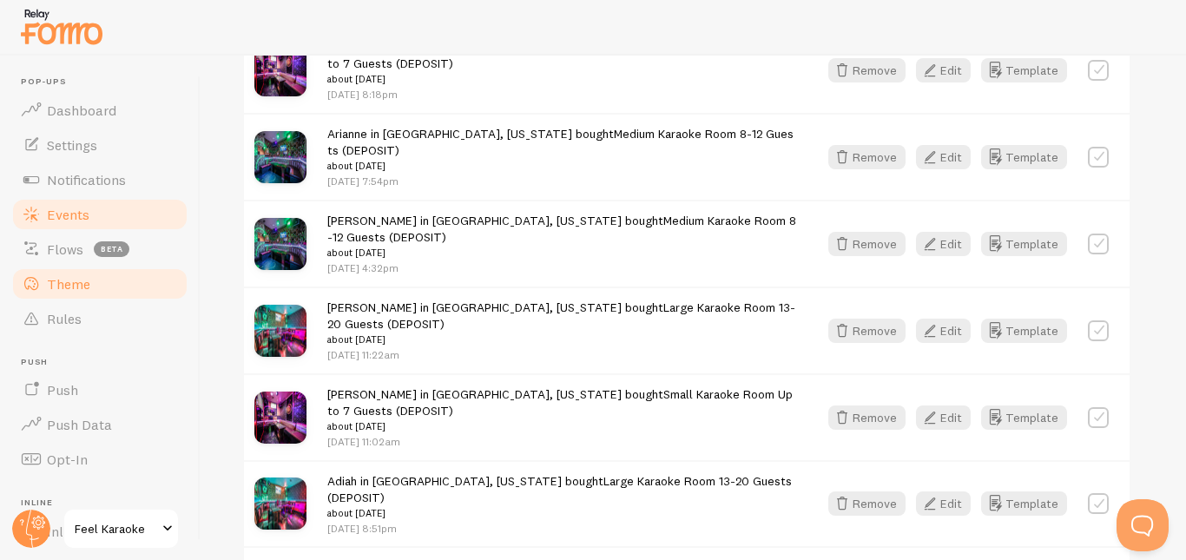
click at [55, 288] on span "Theme" at bounding box center [68, 283] width 43 height 17
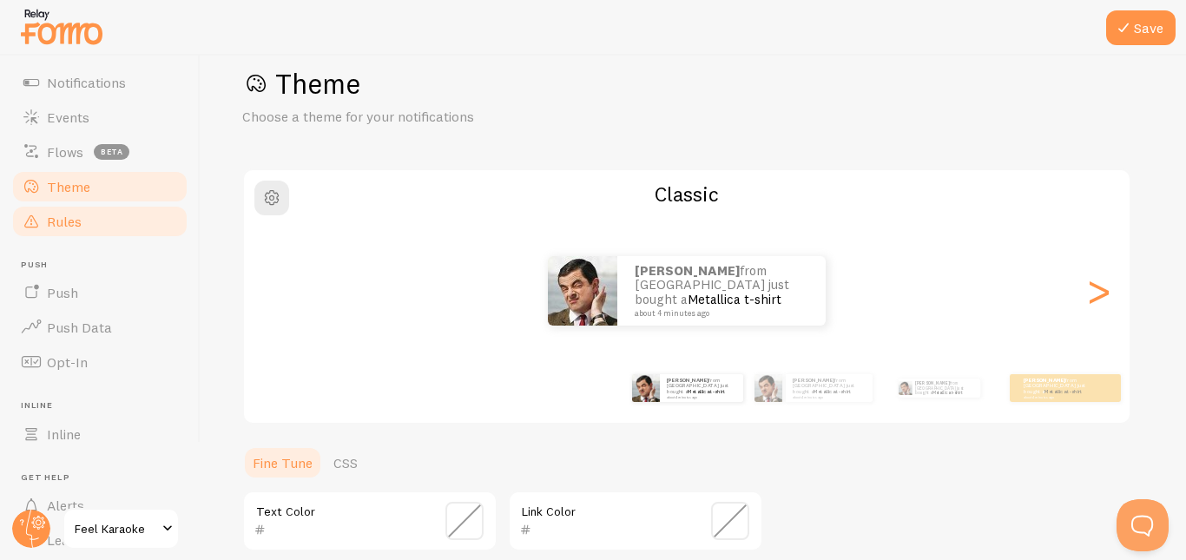
scroll to position [116, 0]
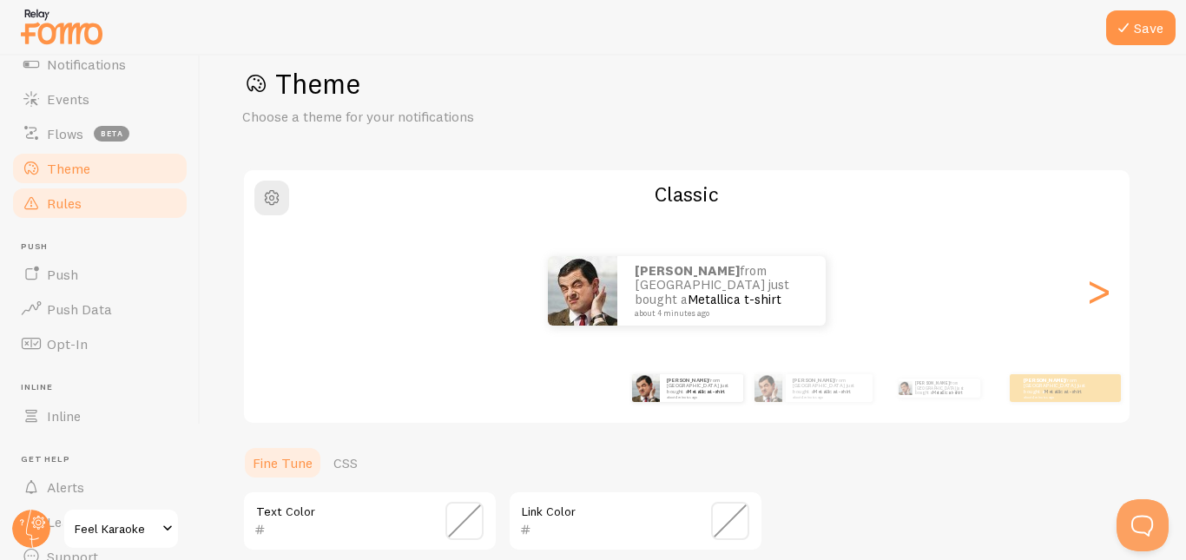
click at [64, 202] on span "Rules" at bounding box center [64, 203] width 35 height 17
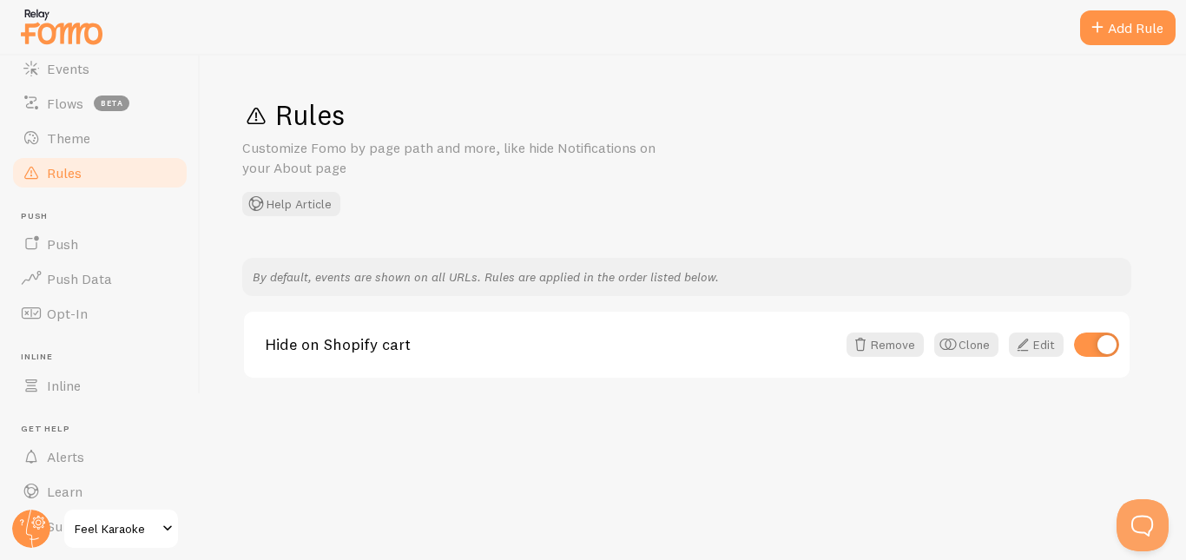
scroll to position [159, 0]
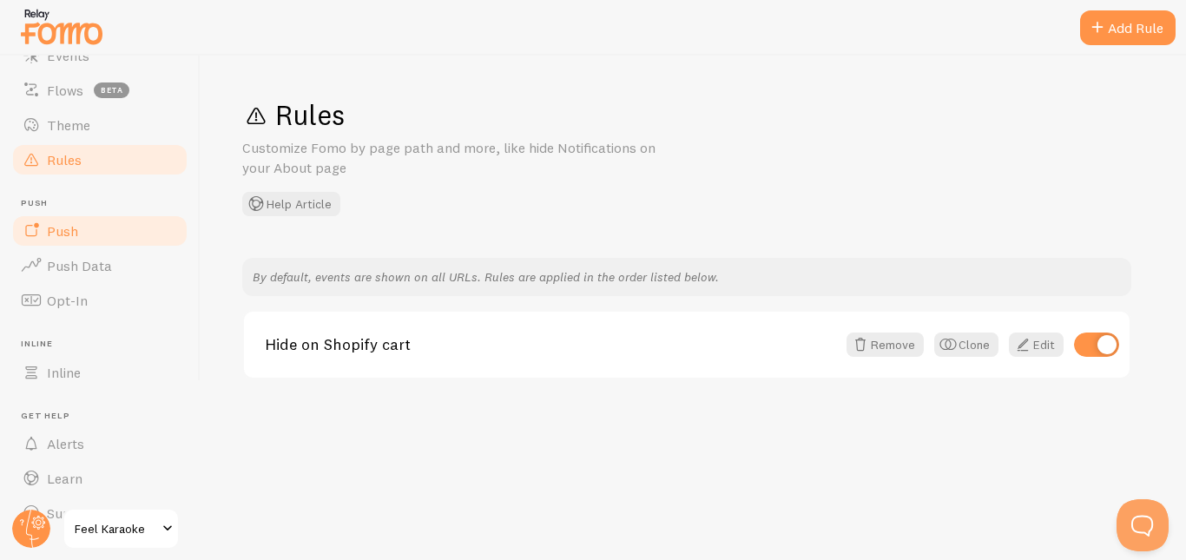
click at [64, 231] on span "Push" at bounding box center [62, 230] width 31 height 17
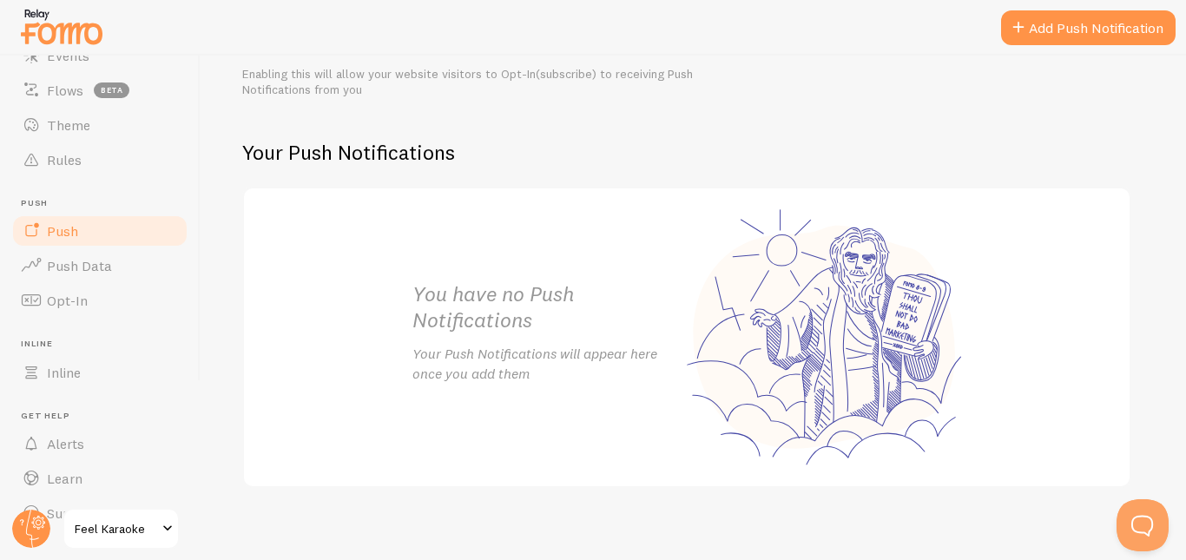
scroll to position [295, 0]
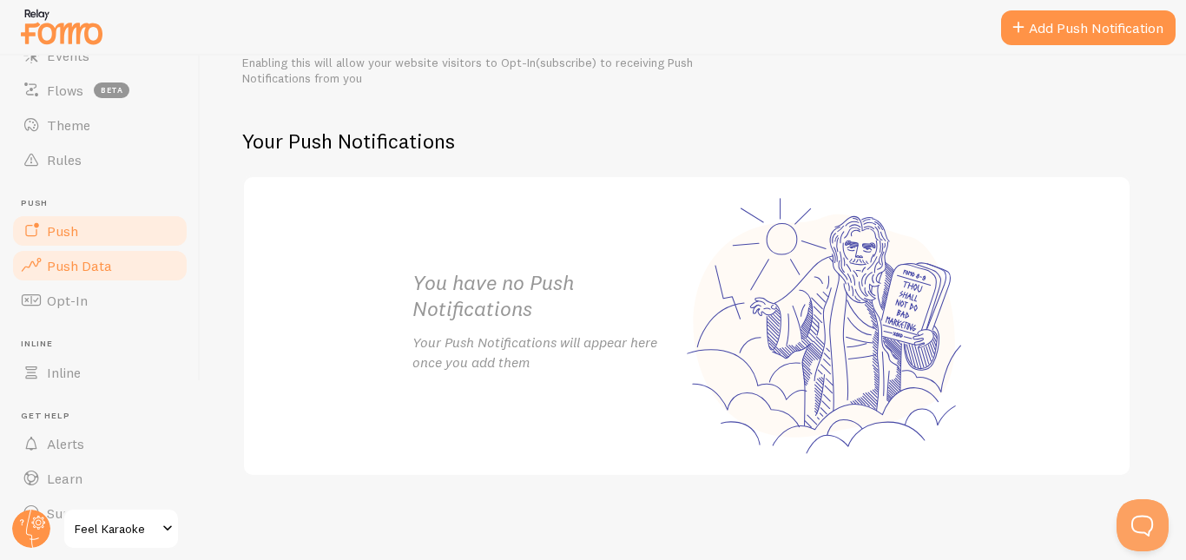
click at [44, 261] on link "Push Data" at bounding box center [99, 265] width 179 height 35
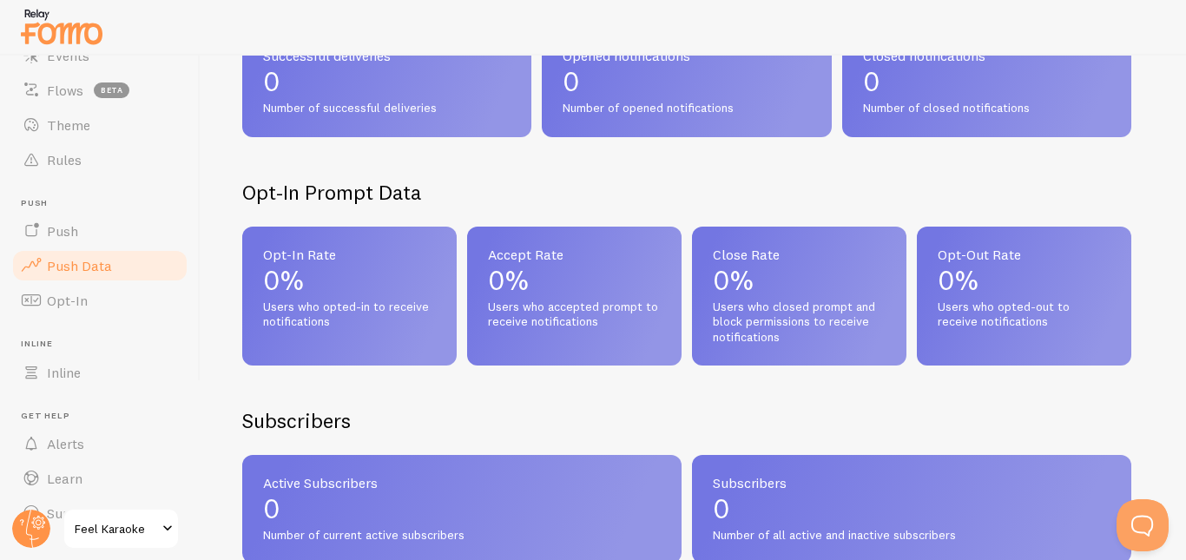
scroll to position [425, 0]
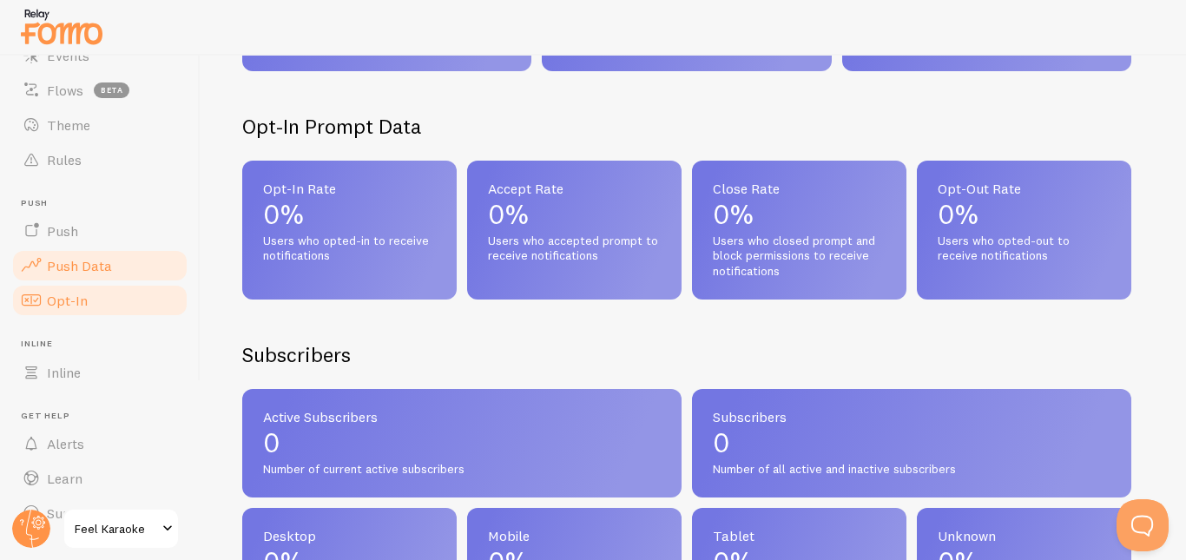
click at [51, 301] on span "Opt-In" at bounding box center [67, 300] width 41 height 17
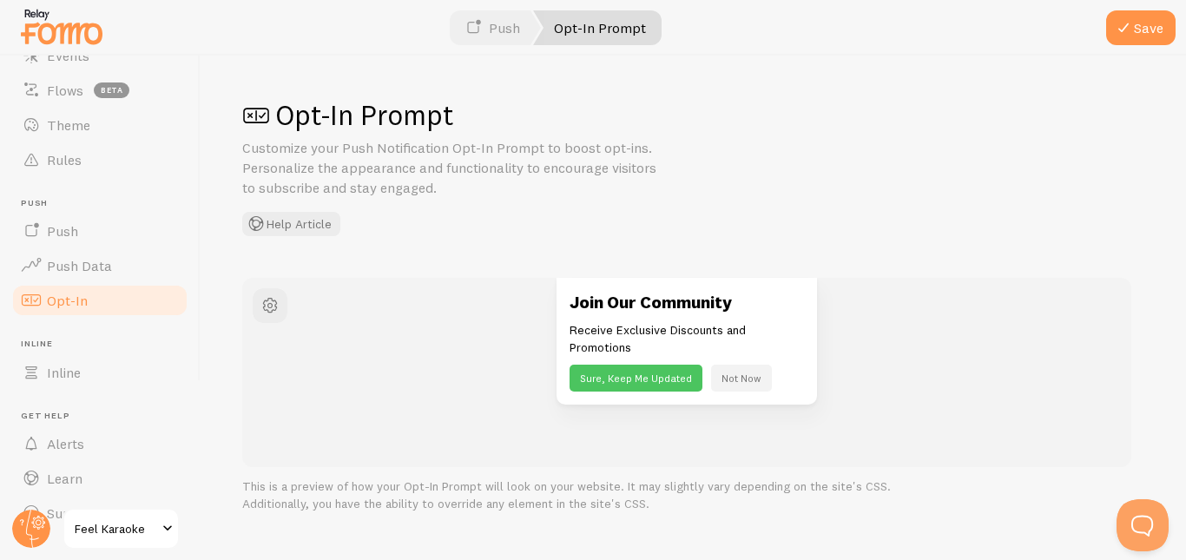
scroll to position [192, 0]
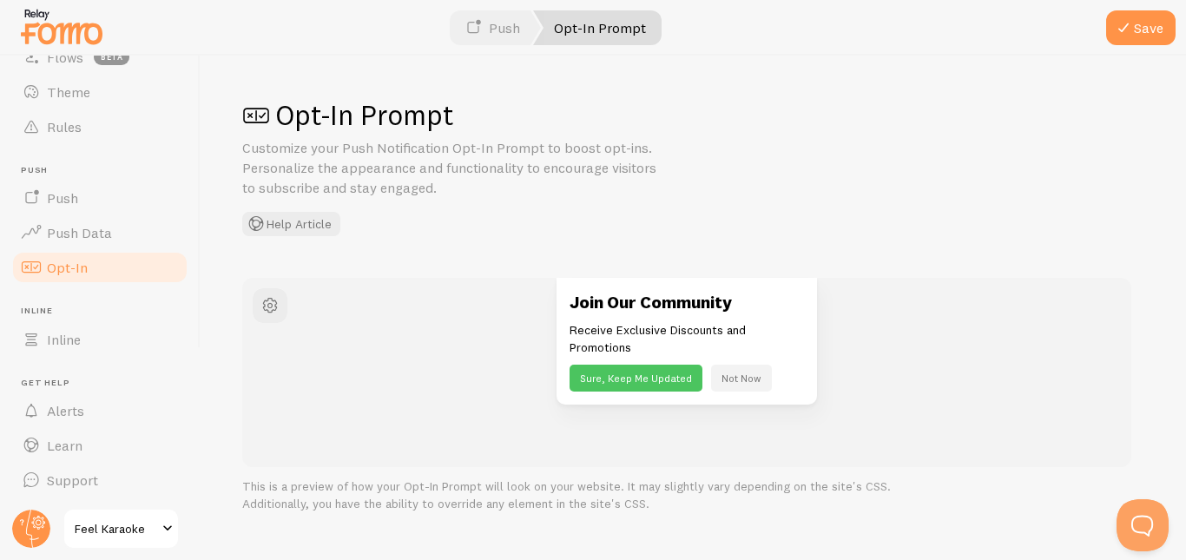
click at [142, 531] on span "Feel Karaoke" at bounding box center [116, 529] width 83 height 21
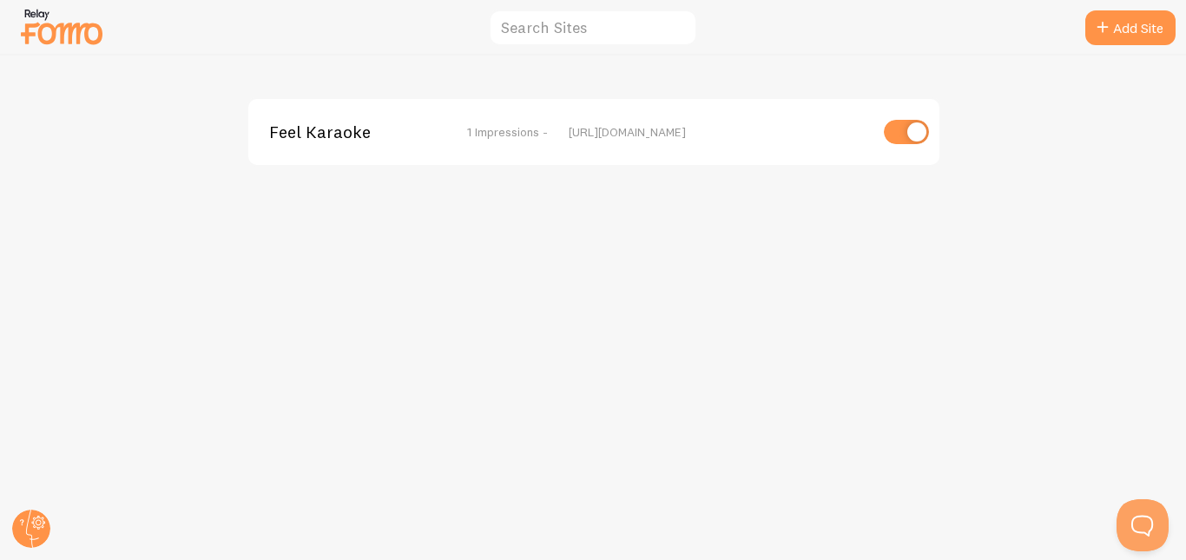
click at [591, 255] on div "Feel Karaoke 1 Impressions - [URL][DOMAIN_NAME]" at bounding box center [594, 308] width 1186 height 505
click at [1145, 22] on link "Add Site" at bounding box center [1131, 27] width 90 height 35
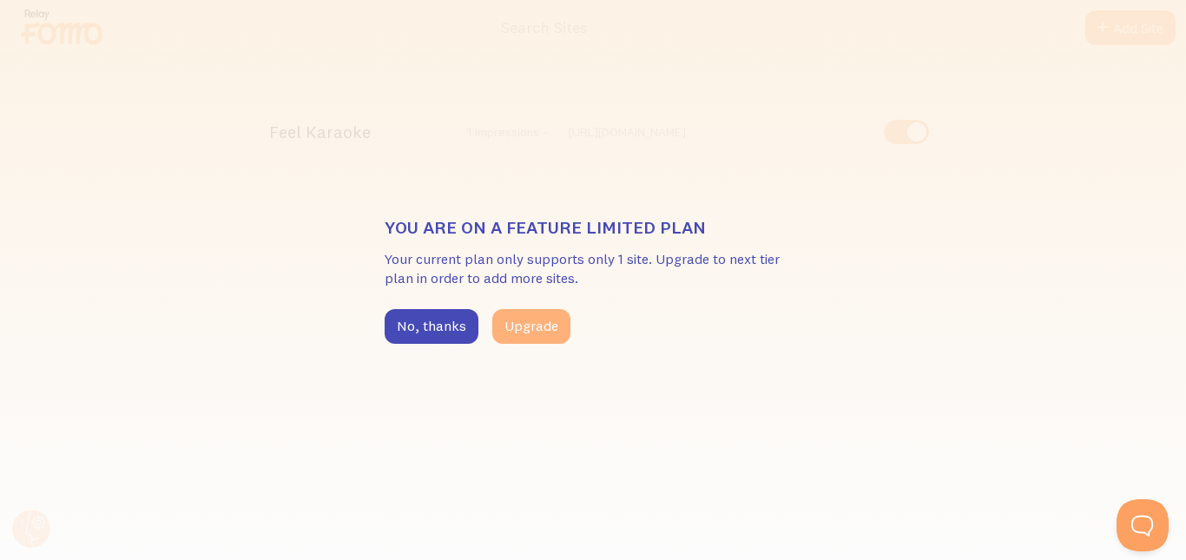
click at [531, 330] on button "Upgrade" at bounding box center [531, 326] width 78 height 35
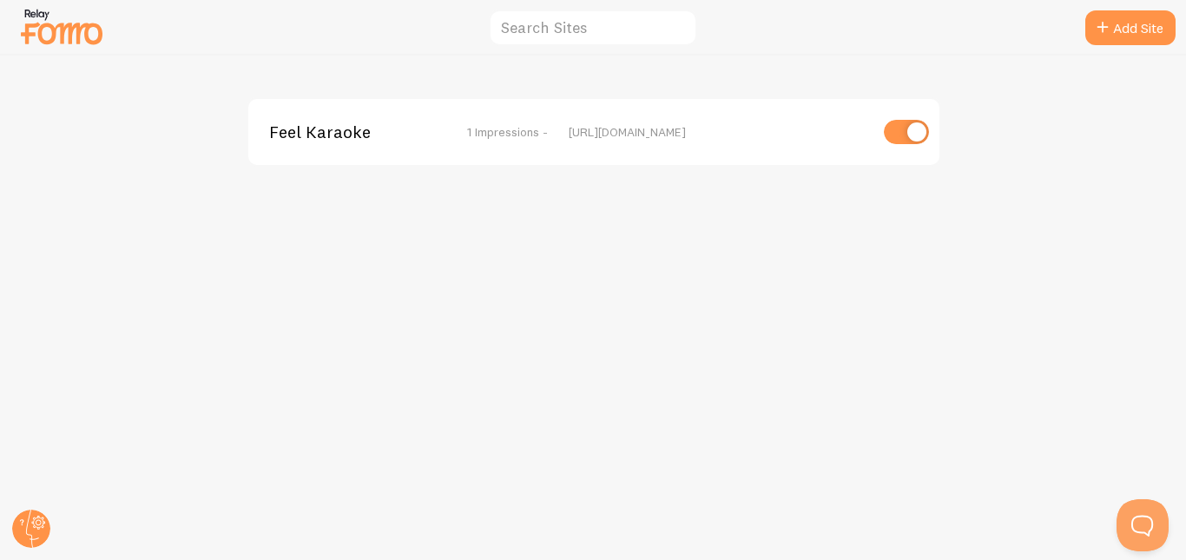
click at [525, 318] on div "Feel Karaoke 1 Impressions - [URL][DOMAIN_NAME]" at bounding box center [594, 308] width 1186 height 505
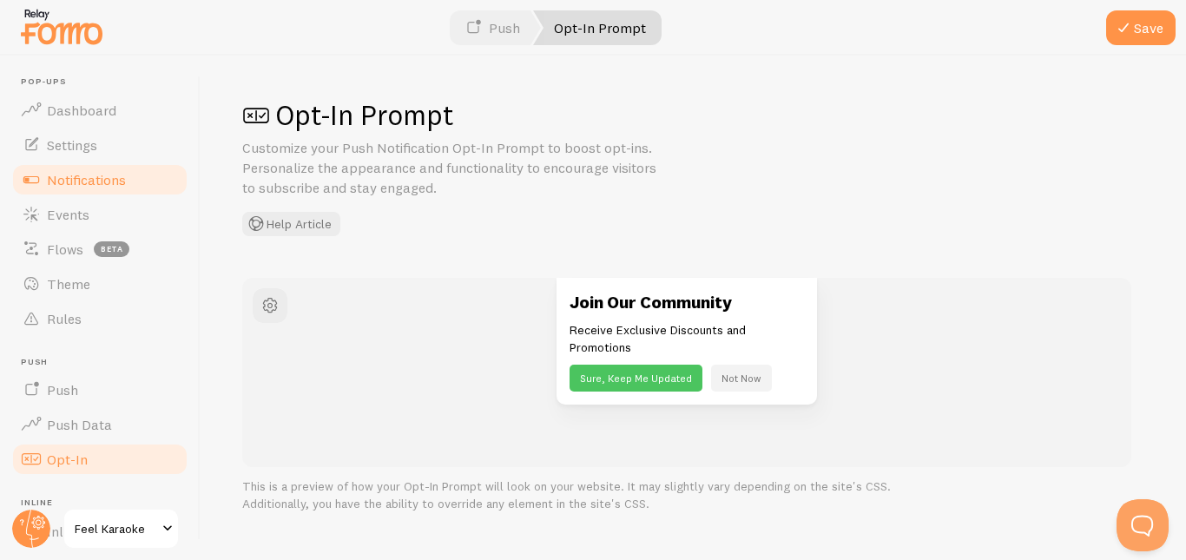
click at [90, 181] on span "Notifications" at bounding box center [86, 179] width 79 height 17
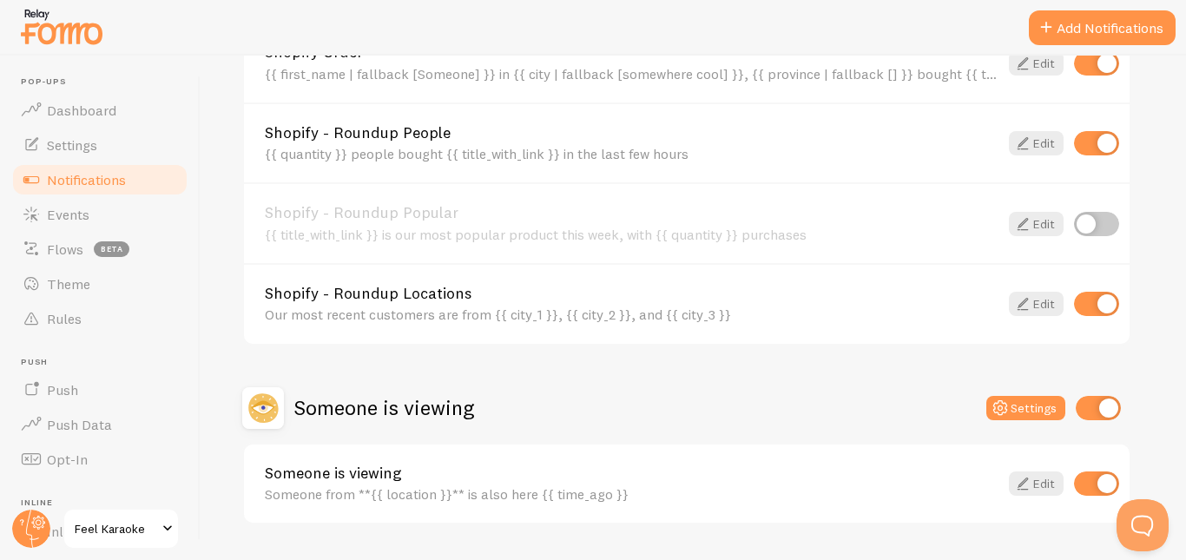
scroll to position [839, 0]
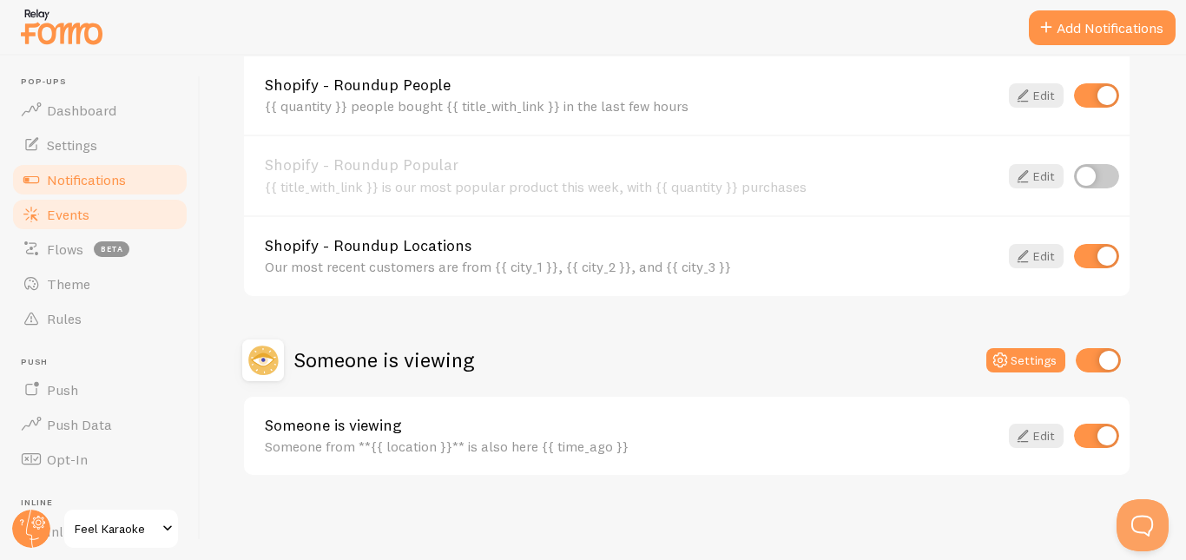
click at [73, 214] on span "Events" at bounding box center [68, 214] width 43 height 17
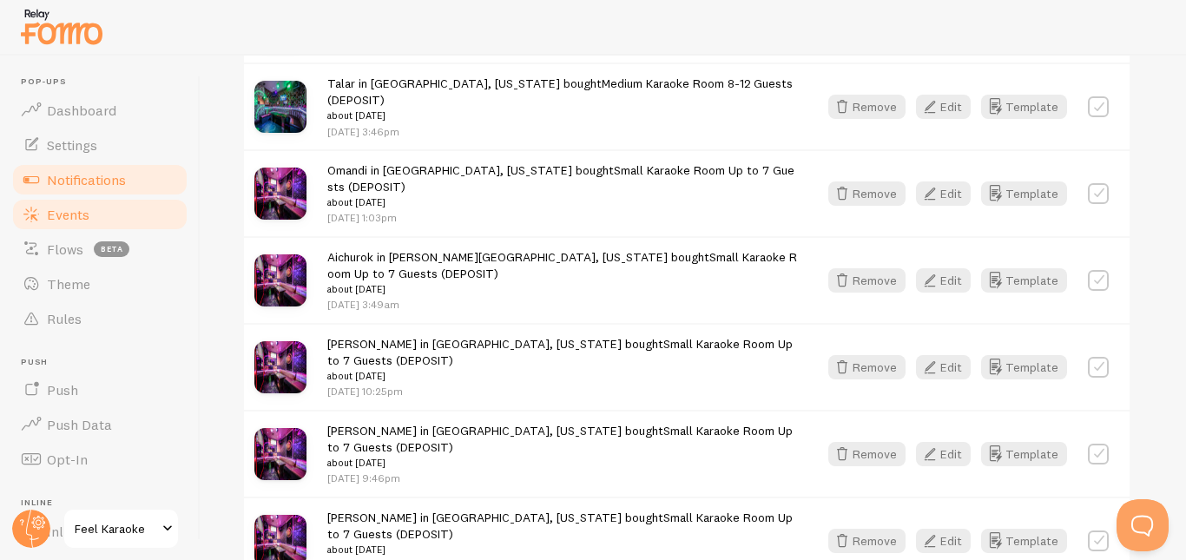
click at [84, 177] on span "Notifications" at bounding box center [86, 179] width 79 height 17
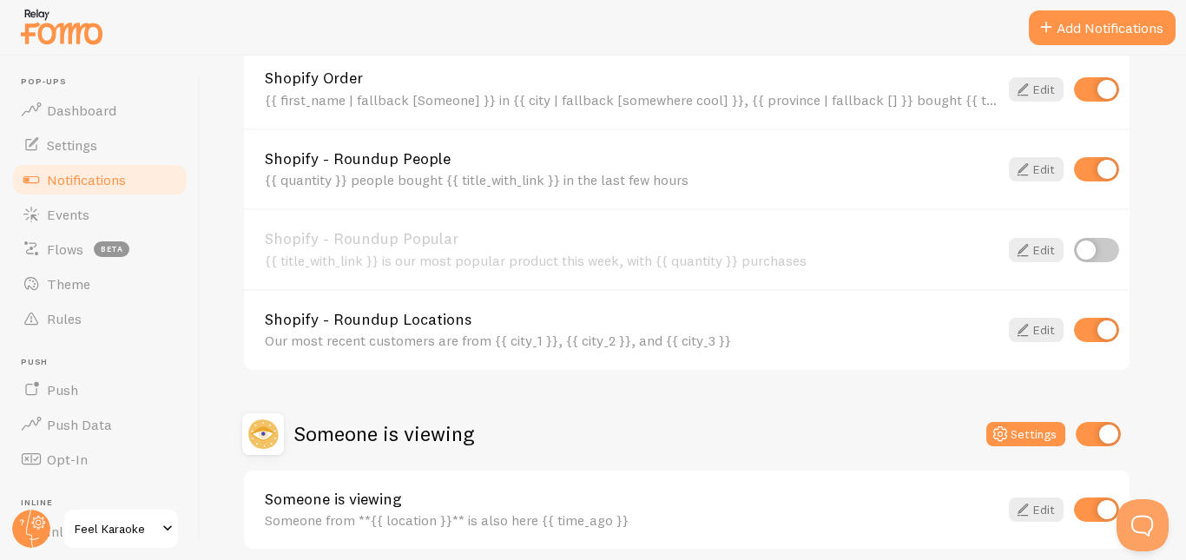
scroll to position [839, 0]
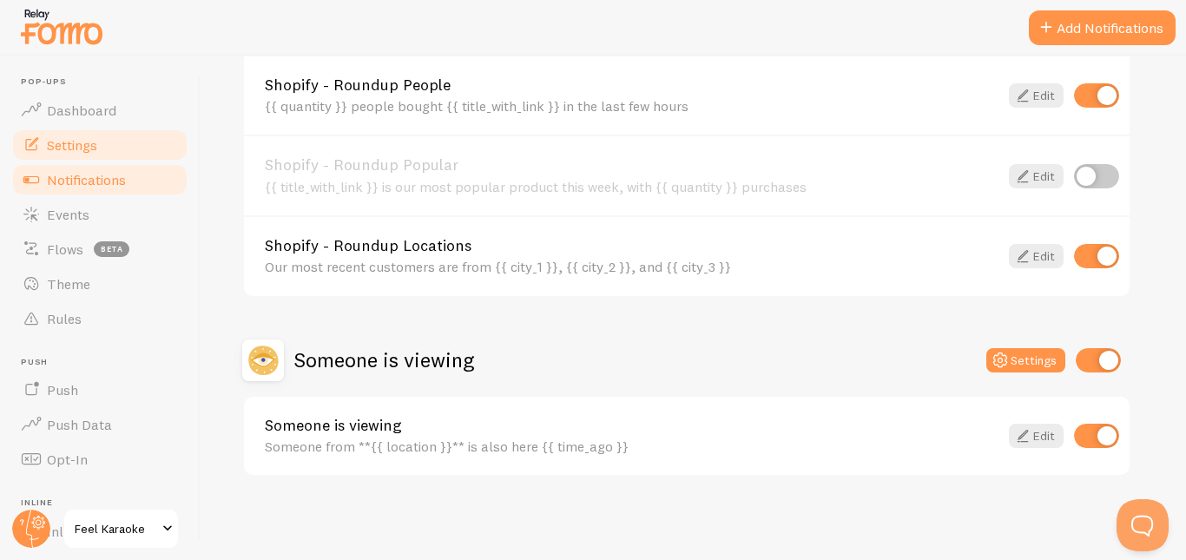
click at [76, 142] on span "Settings" at bounding box center [72, 144] width 50 height 17
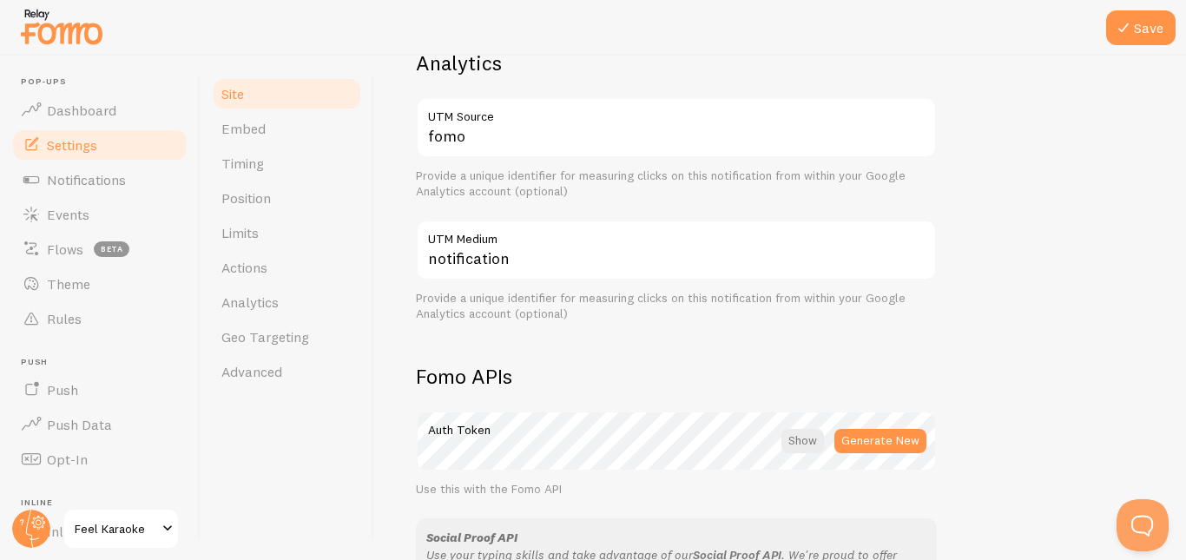
click at [1024, 340] on div "Feel Karaoke Site Title Name used for this site across your Fomo interface http…" at bounding box center [780, 88] width 729 height 1175
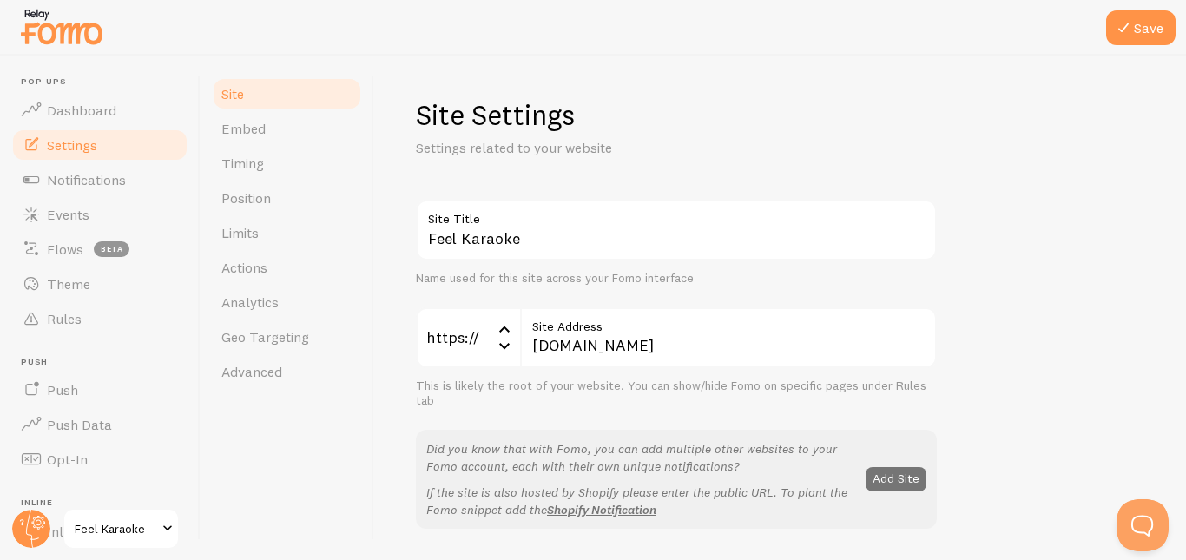
click at [273, 160] on link "Timing" at bounding box center [287, 163] width 152 height 35
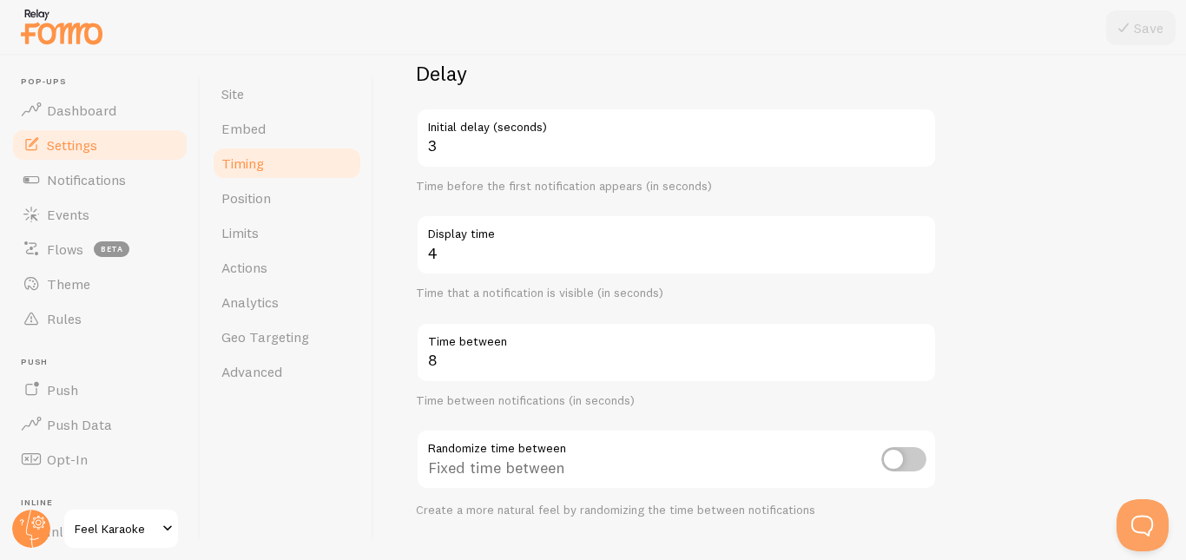
scroll to position [147, 0]
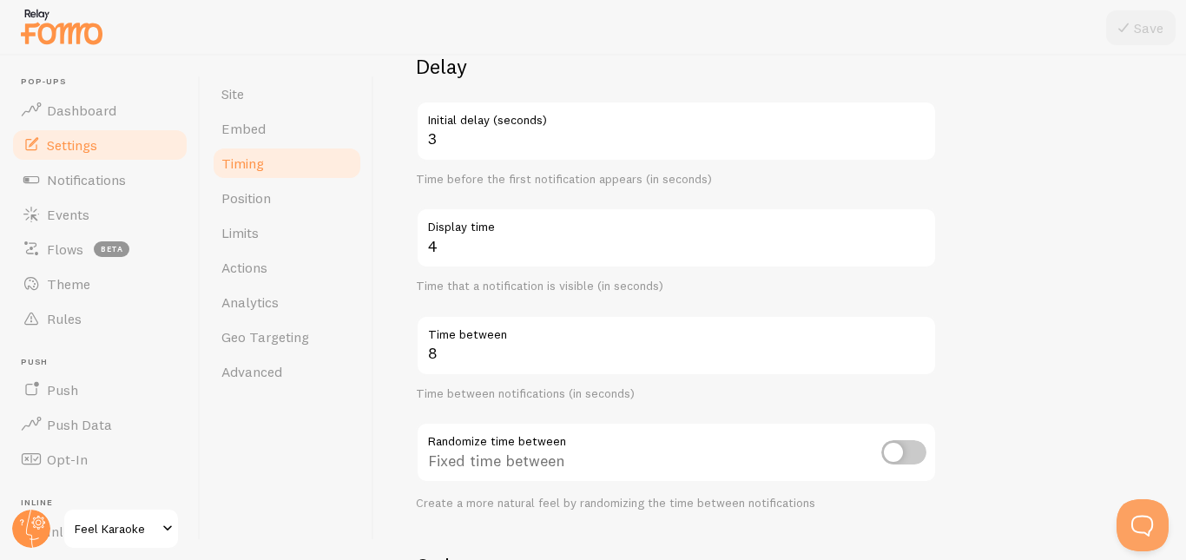
click at [520, 287] on div "Time that a notification is visible (in seconds)" at bounding box center [676, 287] width 521 height 16
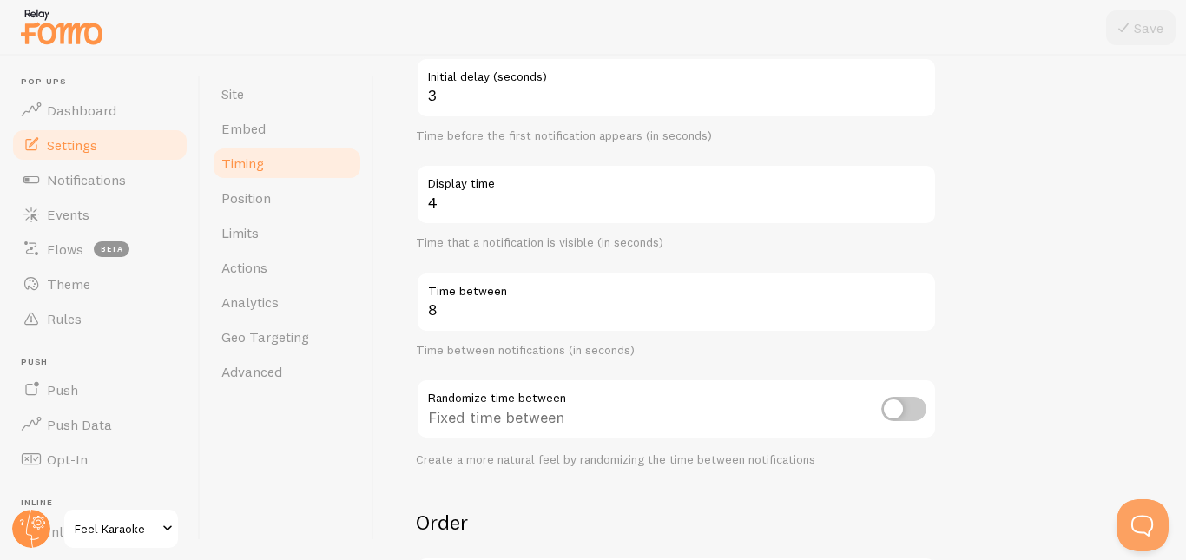
scroll to position [191, 0]
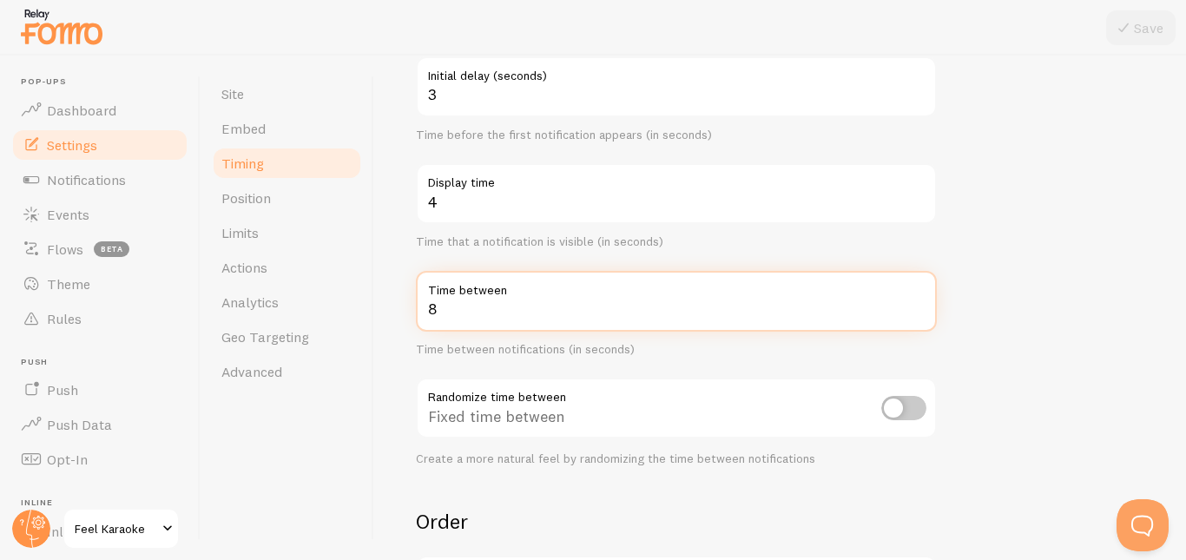
drag, startPoint x: 447, startPoint y: 308, endPoint x: 397, endPoint y: 312, distance: 50.5
click at [397, 312] on div "Timing Settings Configure notification timing intervals Delay 3 Initial delay (…" at bounding box center [780, 308] width 812 height 505
type input "16"
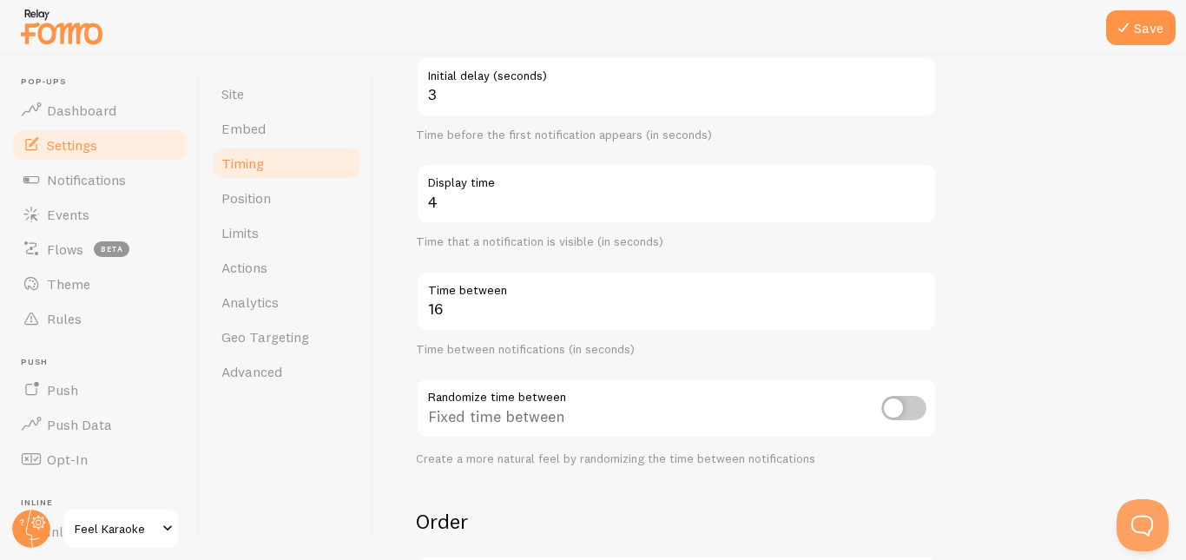
click at [995, 333] on form "Delay 3 Initial delay (seconds) Time before the first notification appears (in …" at bounding box center [780, 381] width 729 height 745
click at [909, 406] on input "checkbox" at bounding box center [904, 408] width 45 height 24
checkbox input "true"
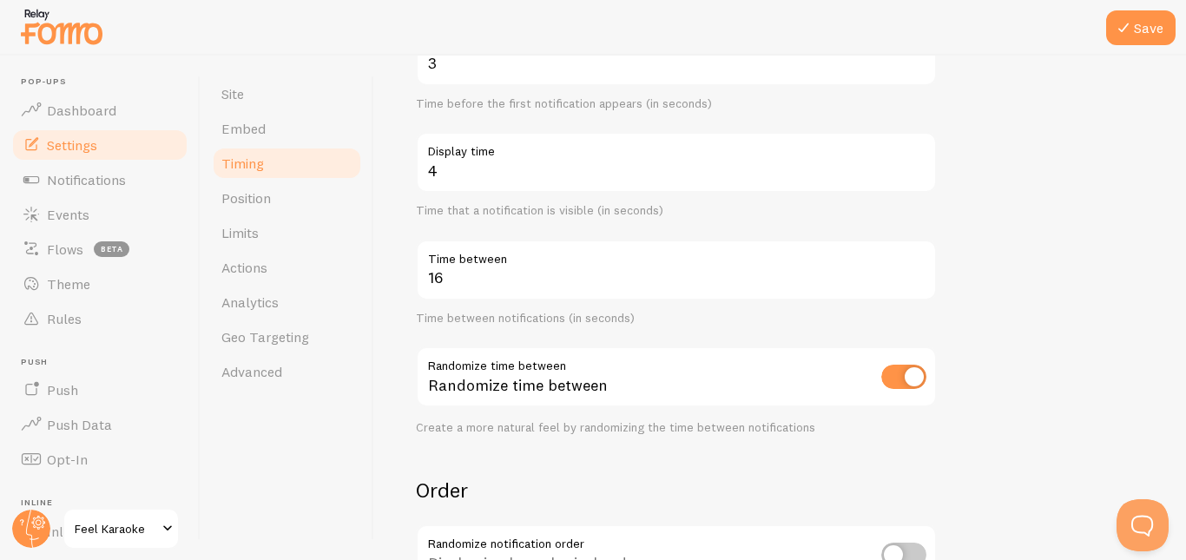
scroll to position [218, 0]
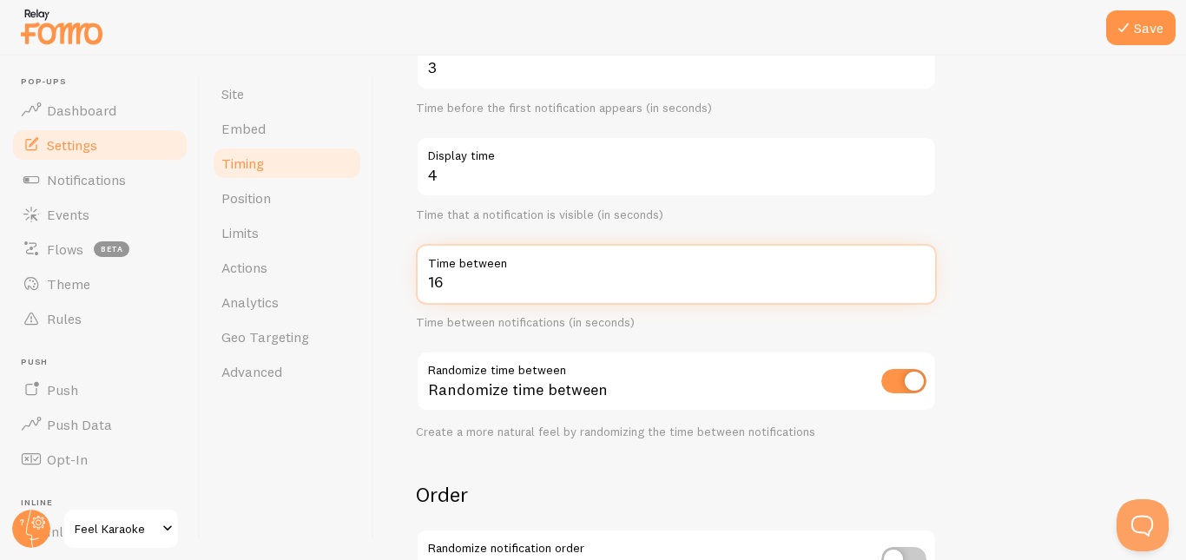
drag, startPoint x: 456, startPoint y: 284, endPoint x: 407, endPoint y: 282, distance: 48.7
click at [407, 282] on div "Timing Settings Configure notification timing intervals Delay 3 Initial delay (…" at bounding box center [780, 308] width 812 height 505
type input "8"
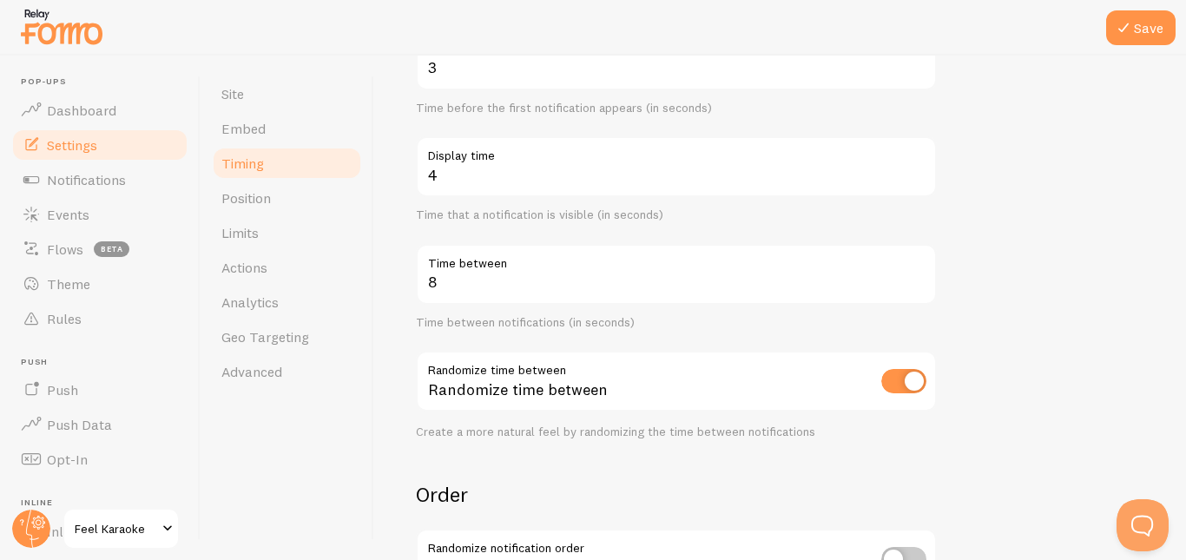
click at [1074, 345] on form "Delay 3 Initial delay (seconds) Time before the first notification appears (in …" at bounding box center [780, 354] width 729 height 745
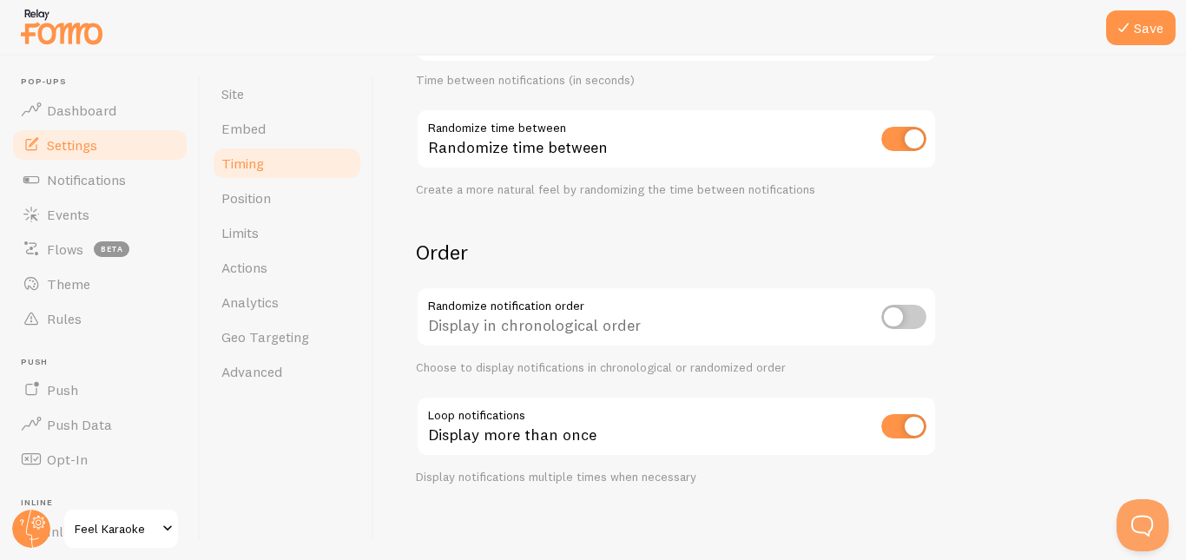
scroll to position [468, 0]
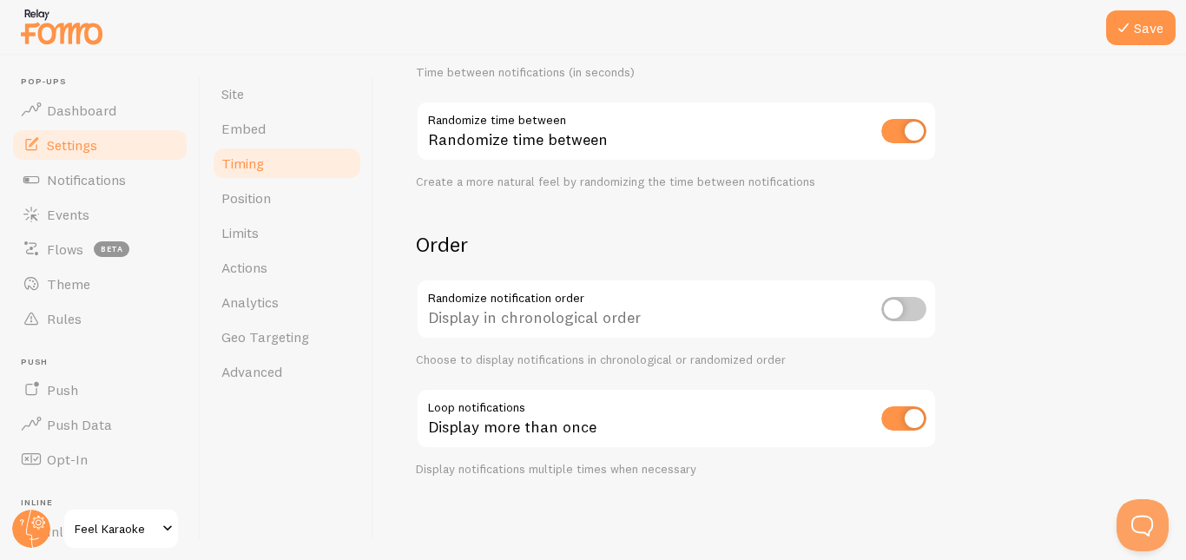
click at [1062, 289] on form "Delay 3 Initial delay (seconds) Time before the first notification appears (in …" at bounding box center [780, 104] width 729 height 745
click at [1146, 27] on button "Save" at bounding box center [1141, 27] width 69 height 35
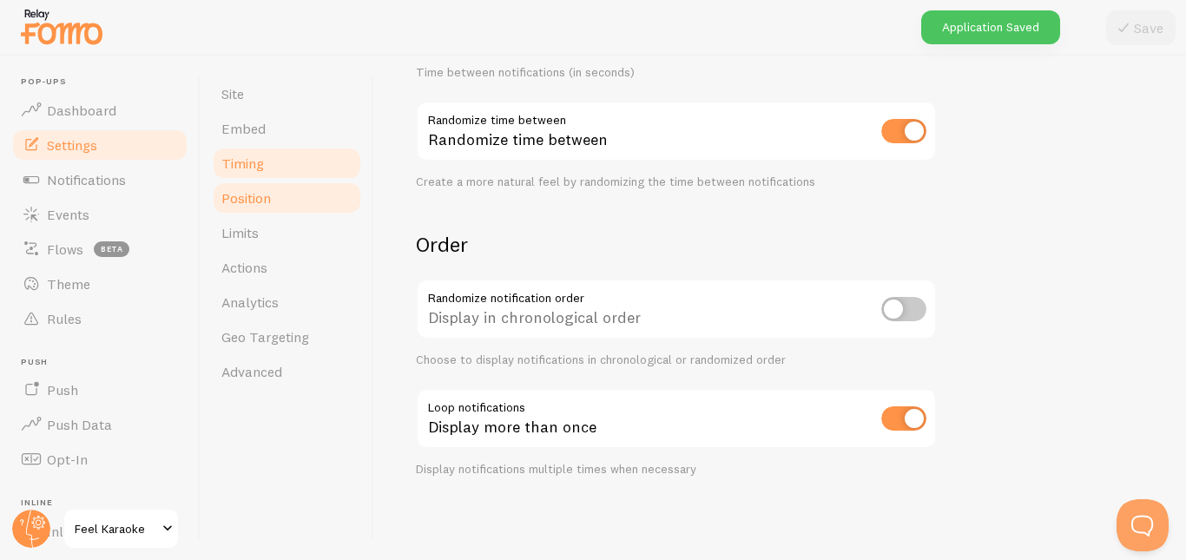
click at [239, 196] on span "Position" at bounding box center [246, 197] width 50 height 17
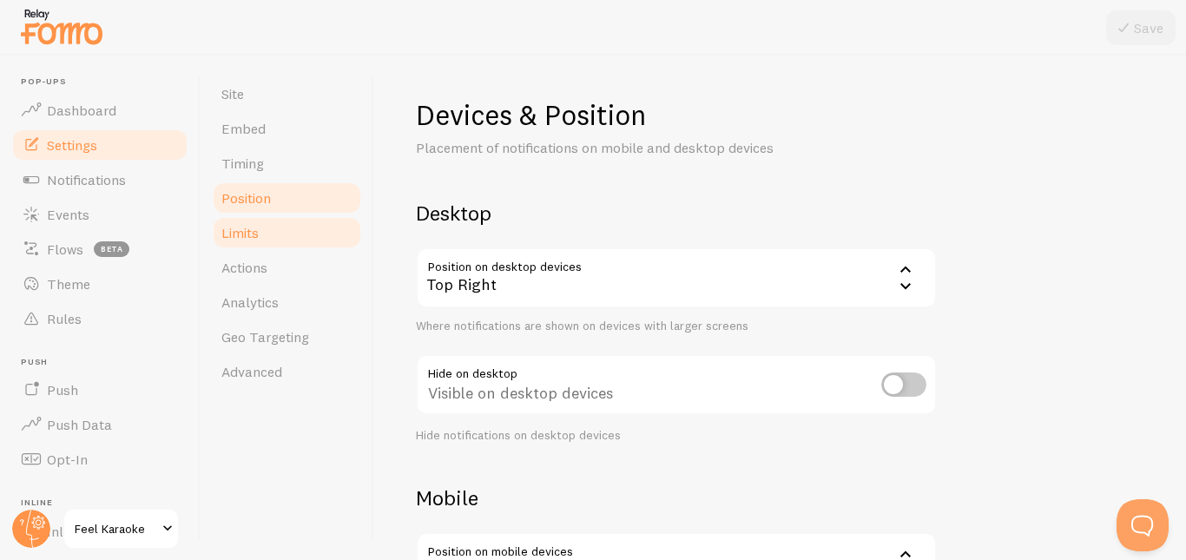
click at [243, 232] on span "Limits" at bounding box center [239, 232] width 37 height 17
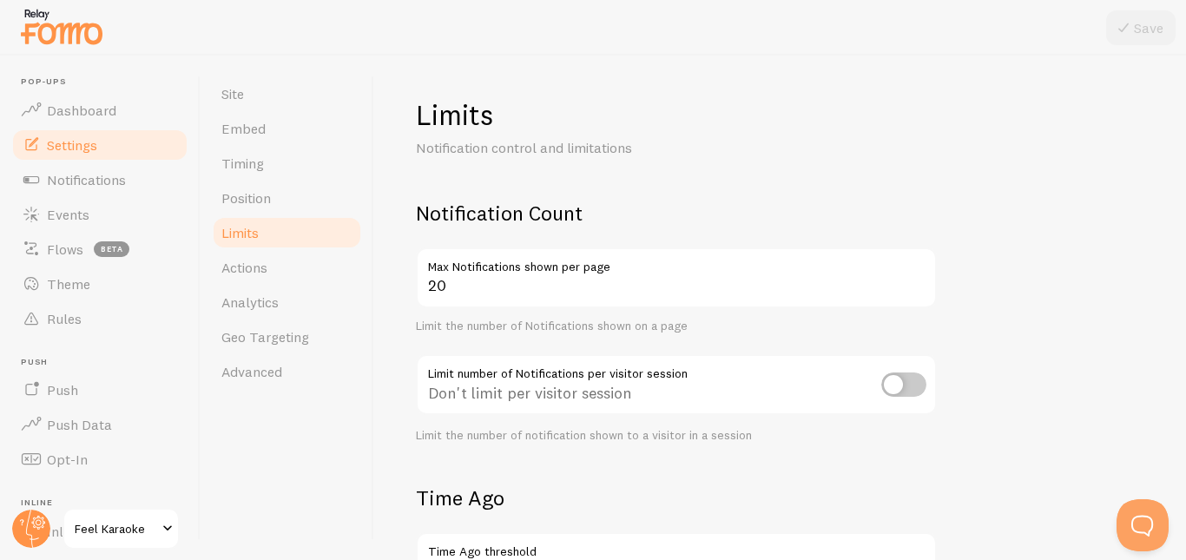
click at [103, 524] on span "Feel Karaoke" at bounding box center [116, 529] width 83 height 21
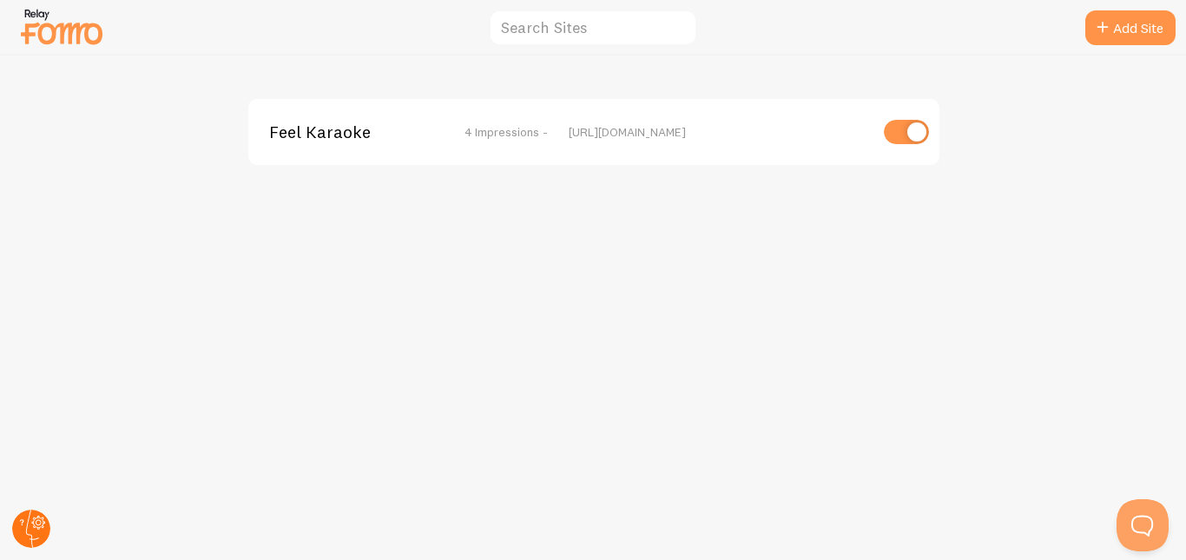
click at [34, 526] on circle at bounding box center [31, 529] width 38 height 38
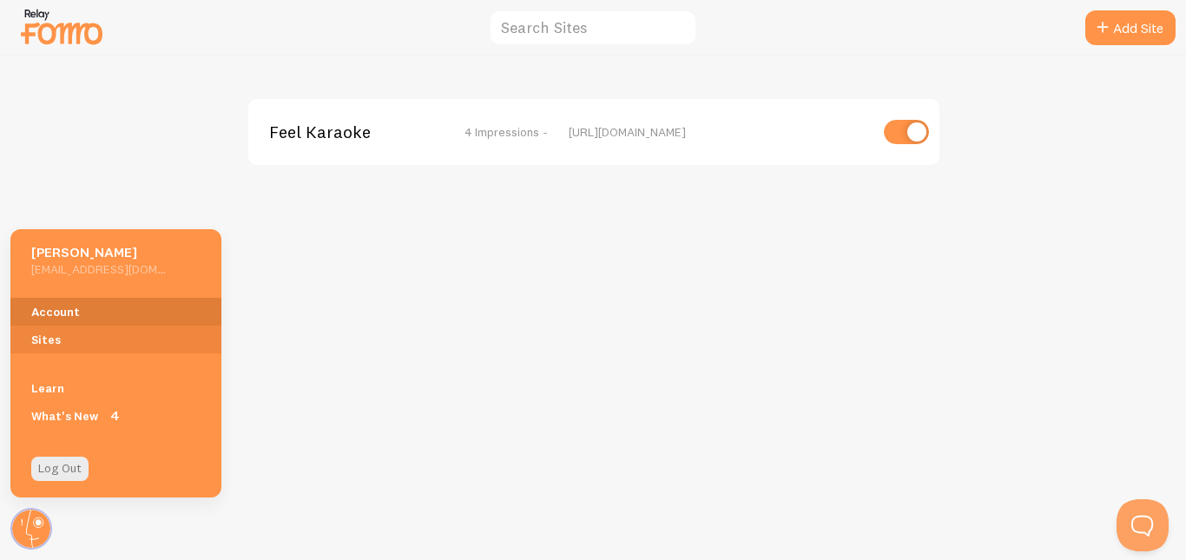
click at [61, 312] on link "Account" at bounding box center [115, 312] width 211 height 28
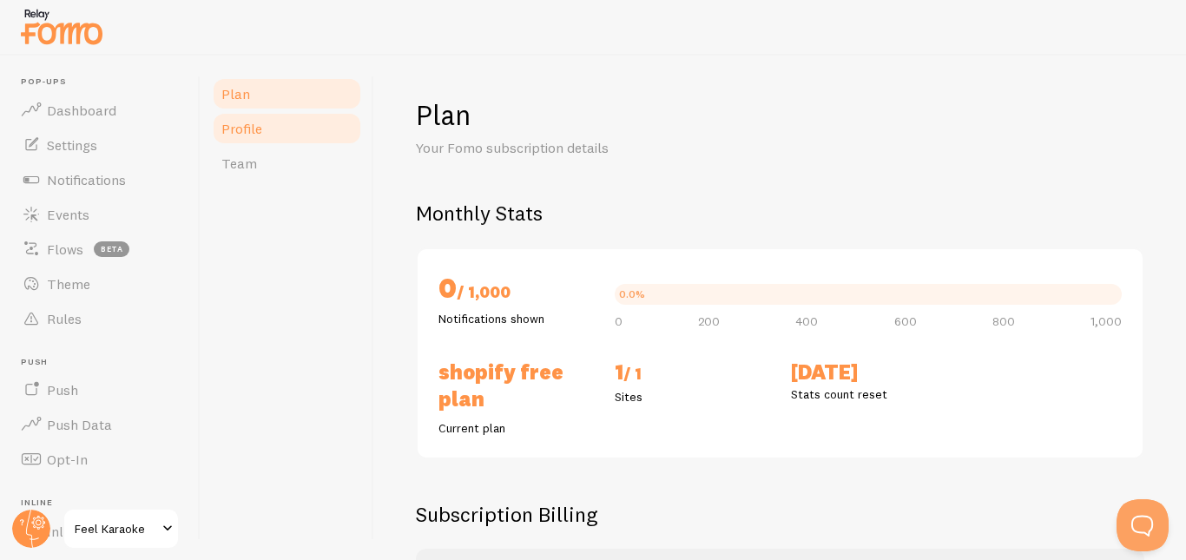
click at [244, 131] on span "Profile" at bounding box center [241, 128] width 41 height 17
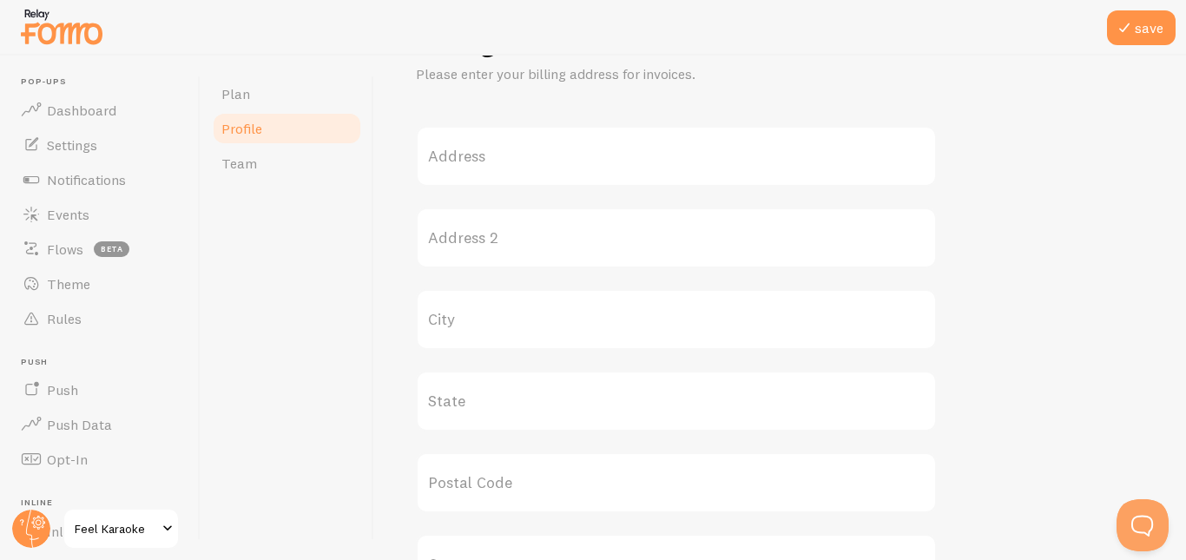
scroll to position [556, 0]
click at [234, 164] on span "Team" at bounding box center [239, 163] width 36 height 17
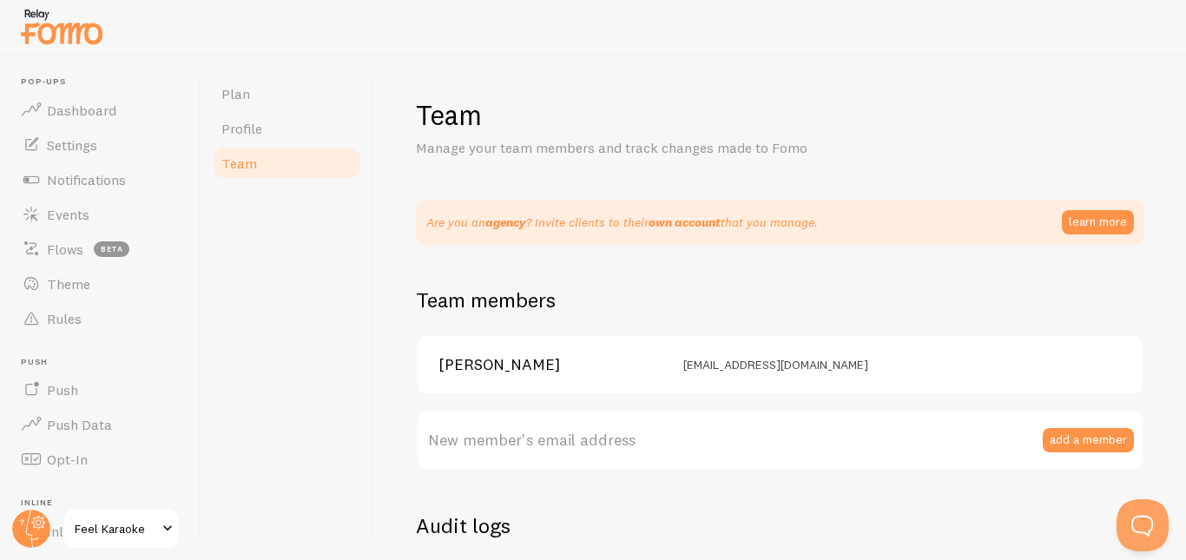
click at [360, 321] on div "Plan Profile Team" at bounding box center [288, 308] width 174 height 505
click at [78, 175] on span "Notifications" at bounding box center [86, 179] width 79 height 17
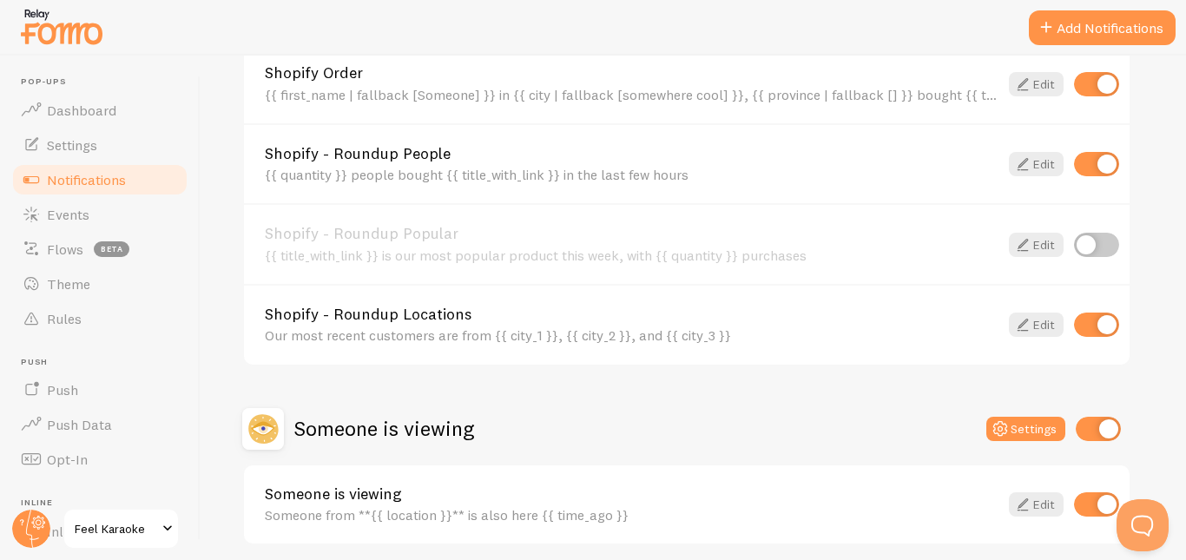
scroll to position [839, 0]
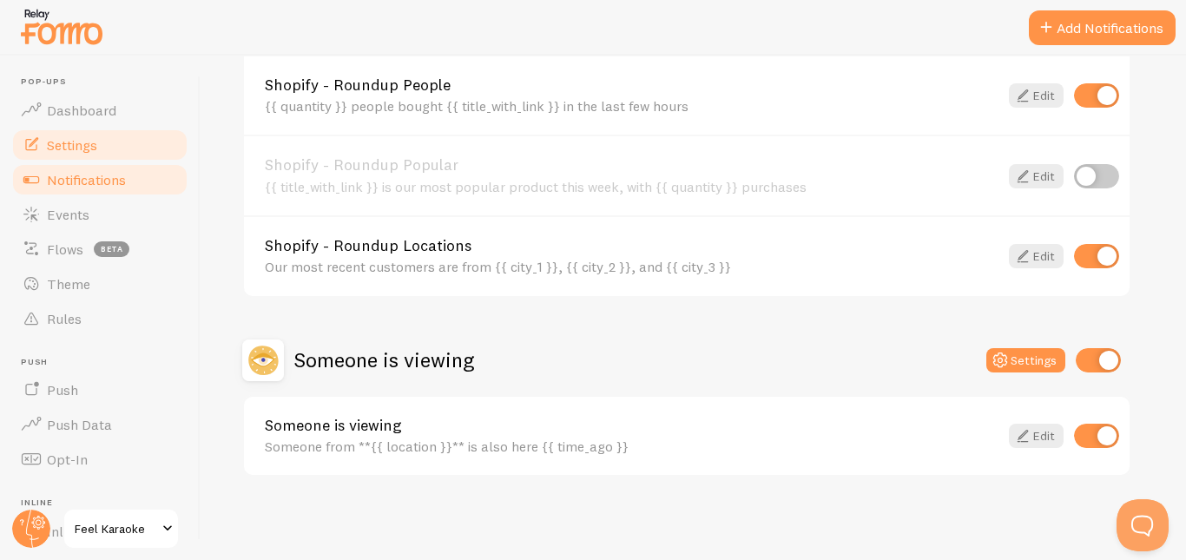
click at [79, 150] on span "Settings" at bounding box center [72, 144] width 50 height 17
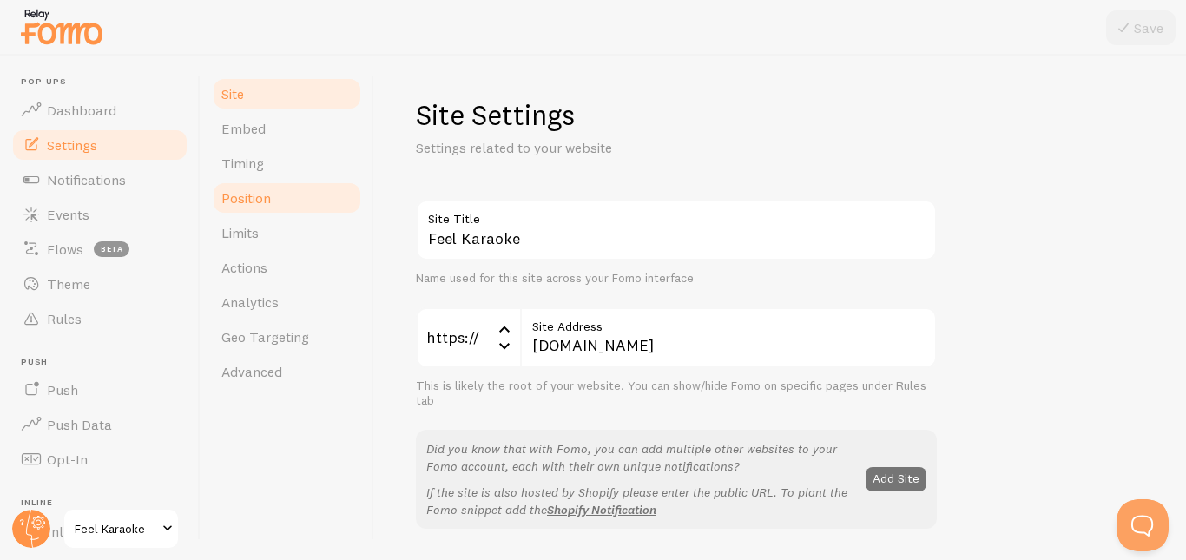
click at [226, 208] on link "Position" at bounding box center [287, 198] width 152 height 35
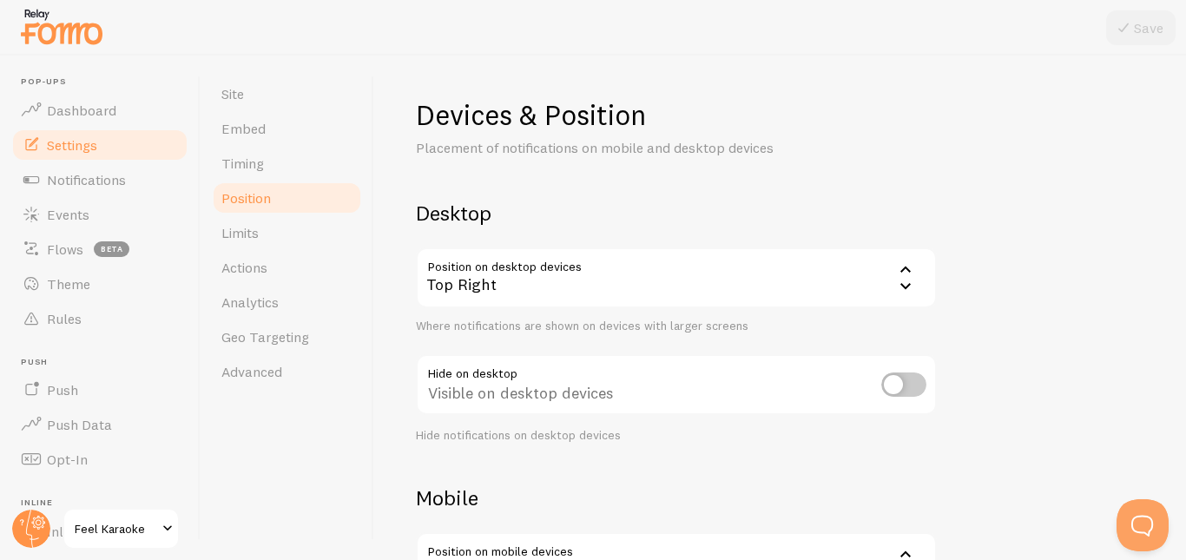
click at [705, 274] on div "Top Right" at bounding box center [676, 278] width 521 height 61
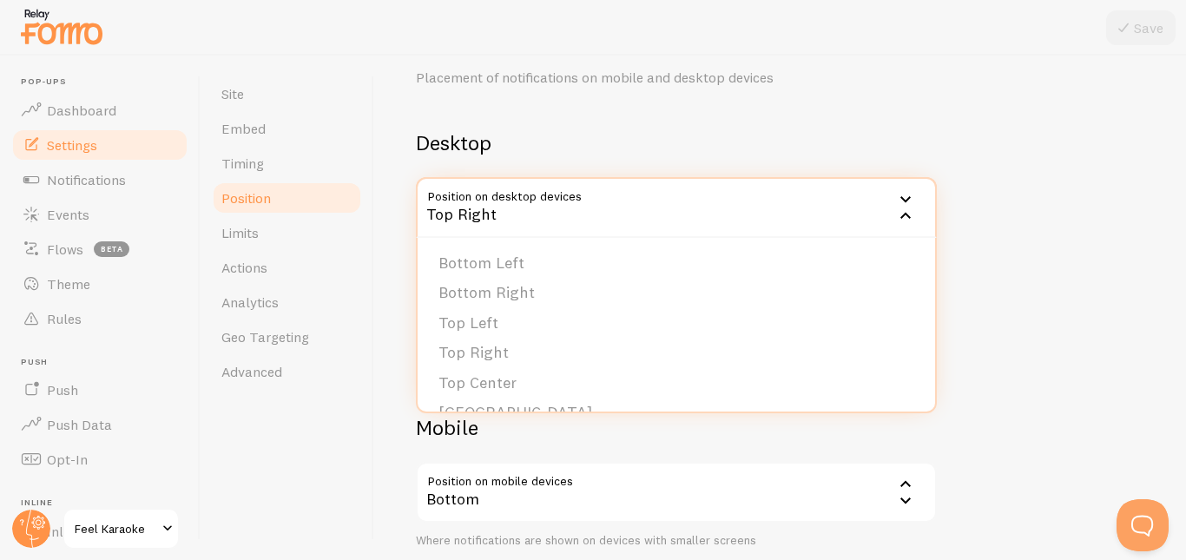
scroll to position [73, 0]
click at [784, 105] on div "Devices & Position Placement of notifications on mobile and desktop devices Des…" at bounding box center [780, 339] width 729 height 631
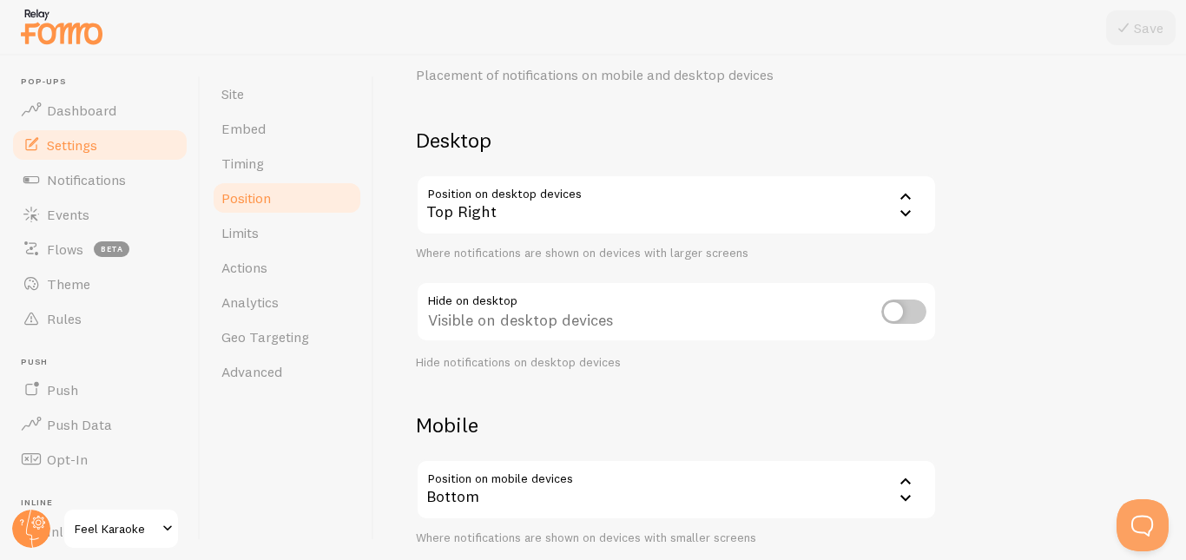
click at [741, 218] on div "Top Right" at bounding box center [676, 205] width 521 height 61
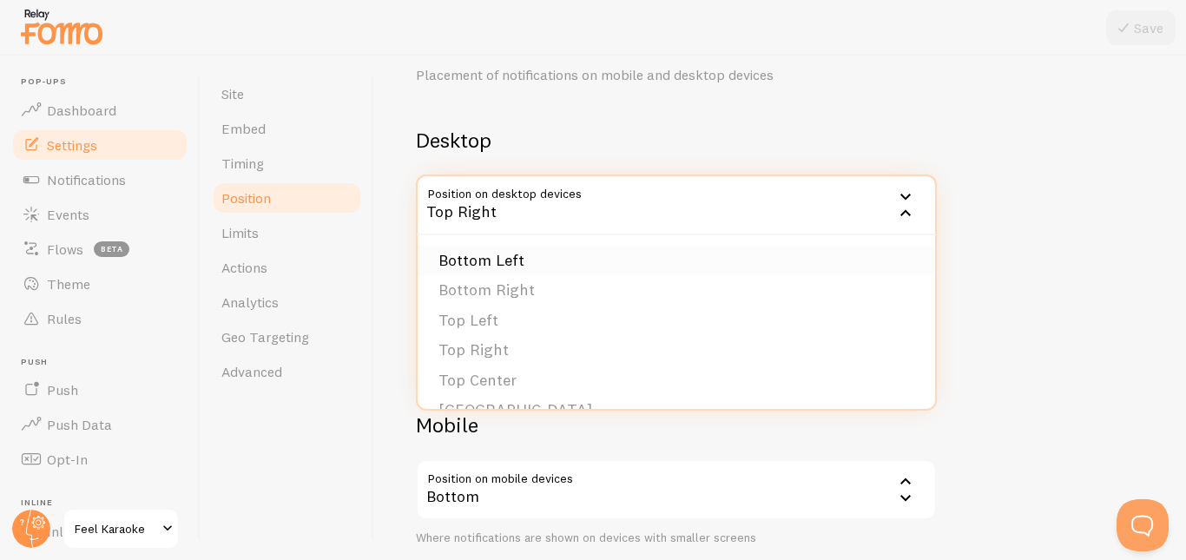
click at [585, 269] on li "Bottom Left" at bounding box center [677, 261] width 518 height 30
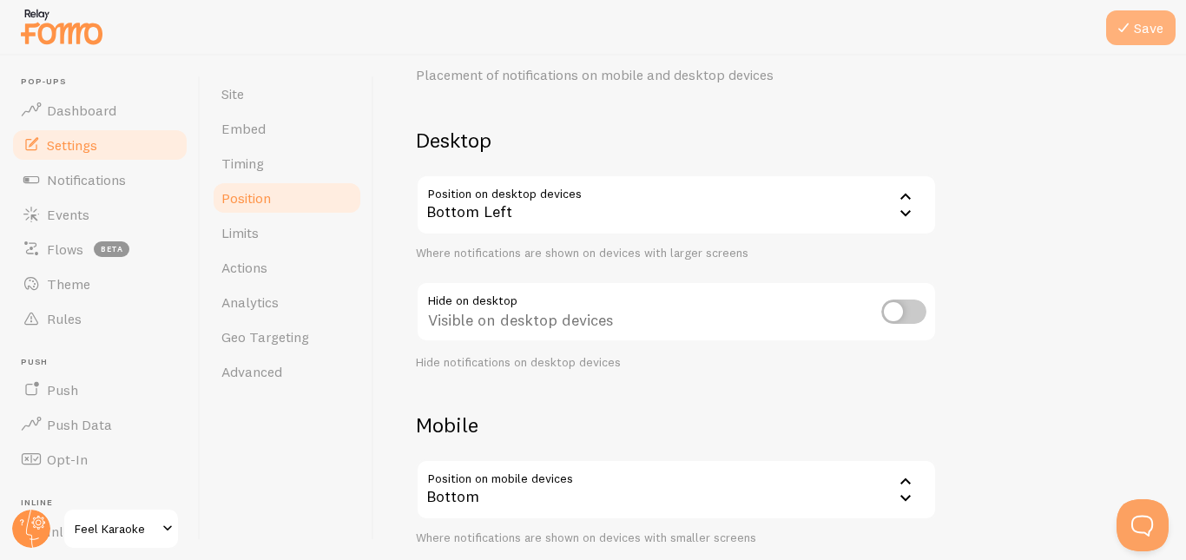
click at [1138, 29] on button "Save" at bounding box center [1141, 27] width 69 height 35
click at [367, 440] on div "Site Embed Timing Position Limits Actions Analytics Geo Targeting Advanced" at bounding box center [288, 308] width 174 height 505
click at [112, 534] on span "Feel Karaoke" at bounding box center [116, 529] width 83 height 21
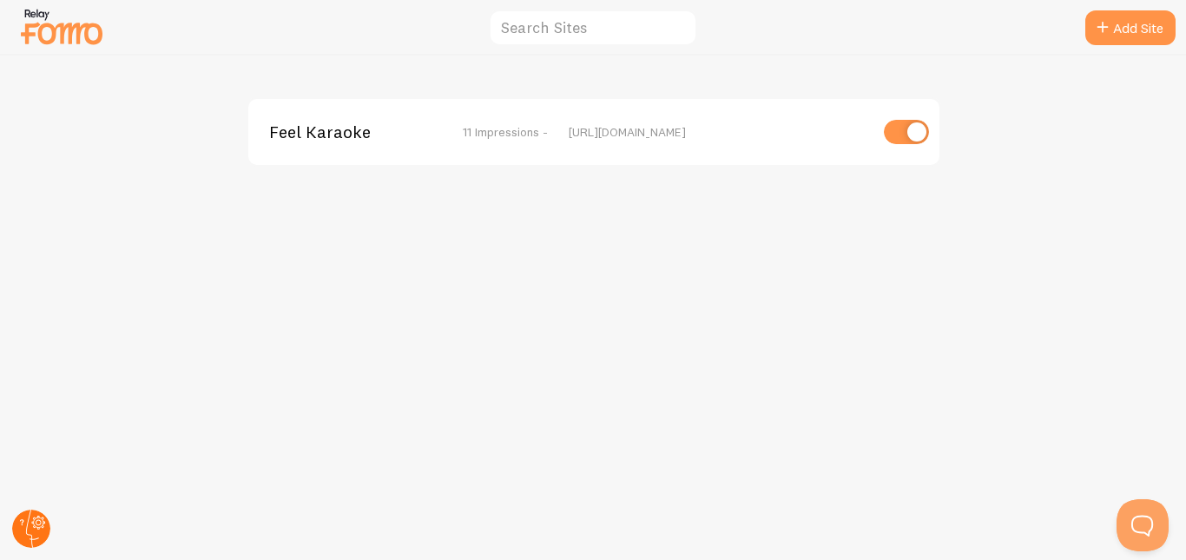
click at [35, 519] on icon at bounding box center [39, 523] width 10 height 10
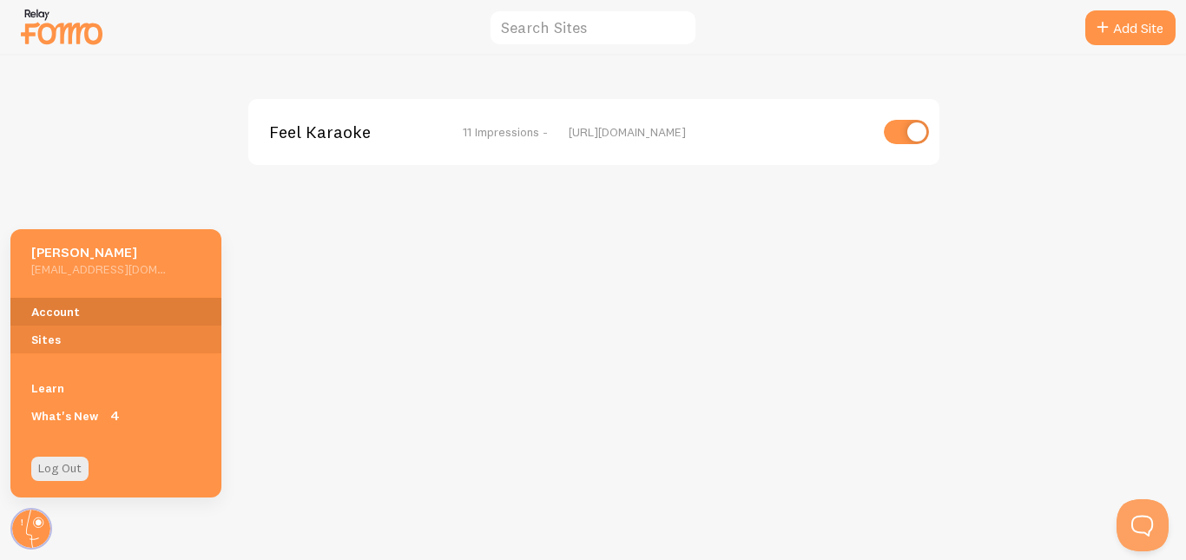
click at [62, 307] on link "Account" at bounding box center [115, 312] width 211 height 28
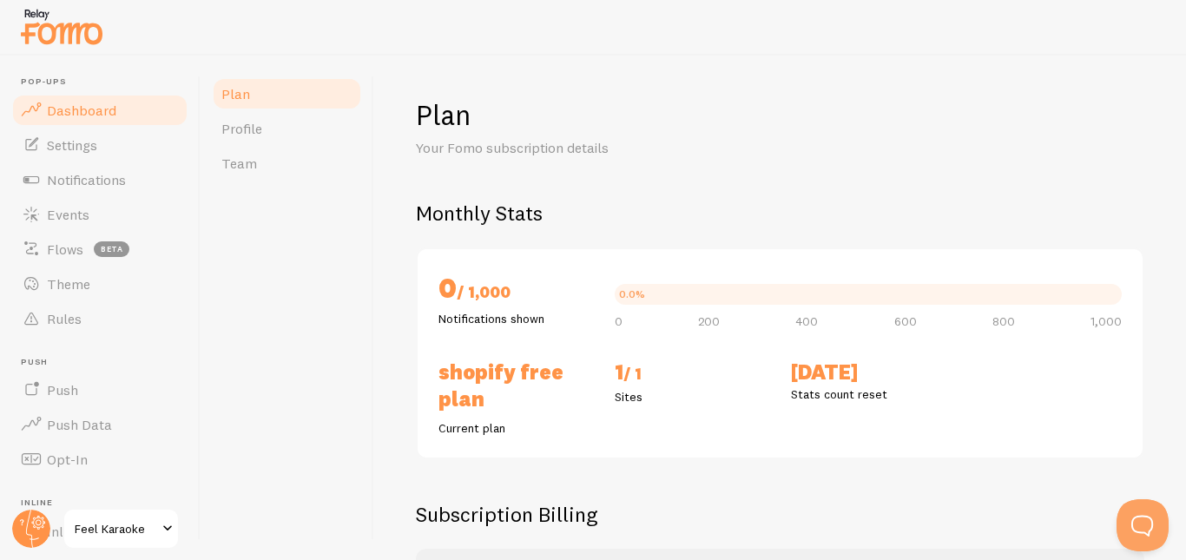
click at [89, 112] on span "Dashboard" at bounding box center [81, 110] width 69 height 17
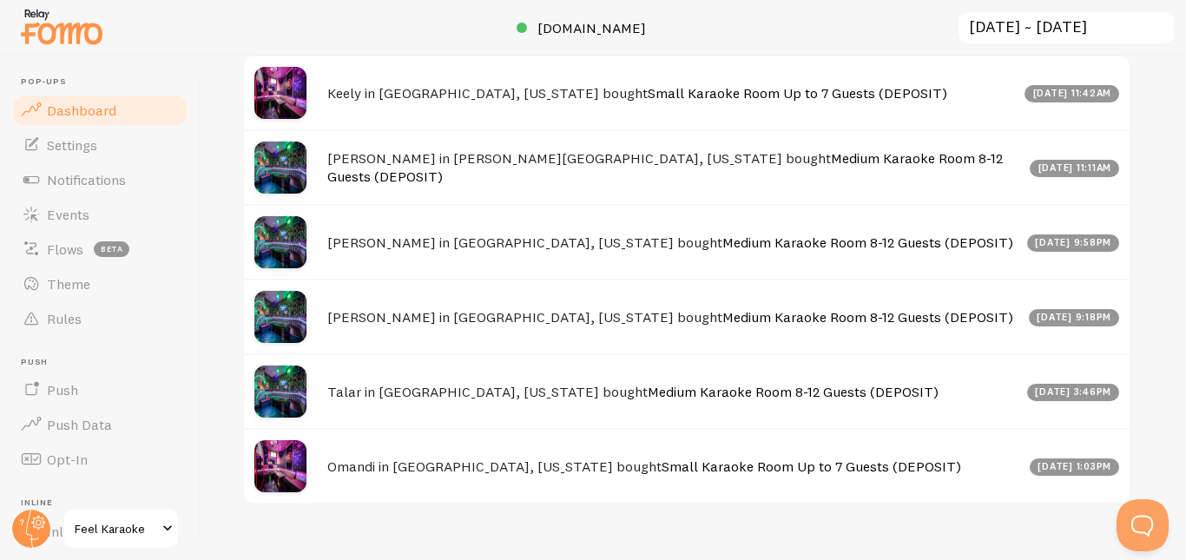
scroll to position [691, 0]
